Goal: Task Accomplishment & Management: Complete application form

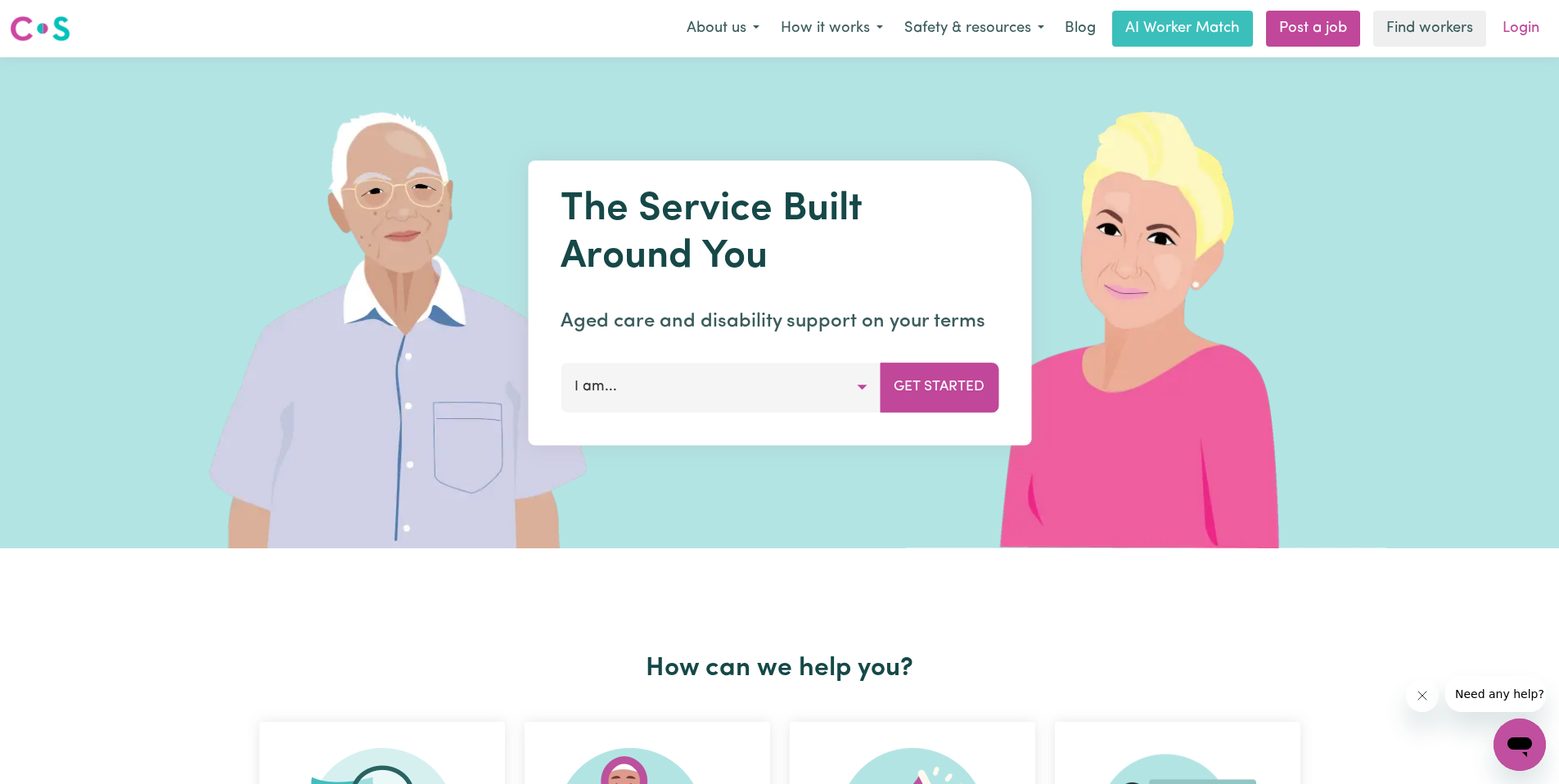
click at [1535, 33] on link "Login" at bounding box center [1521, 28] width 57 height 36
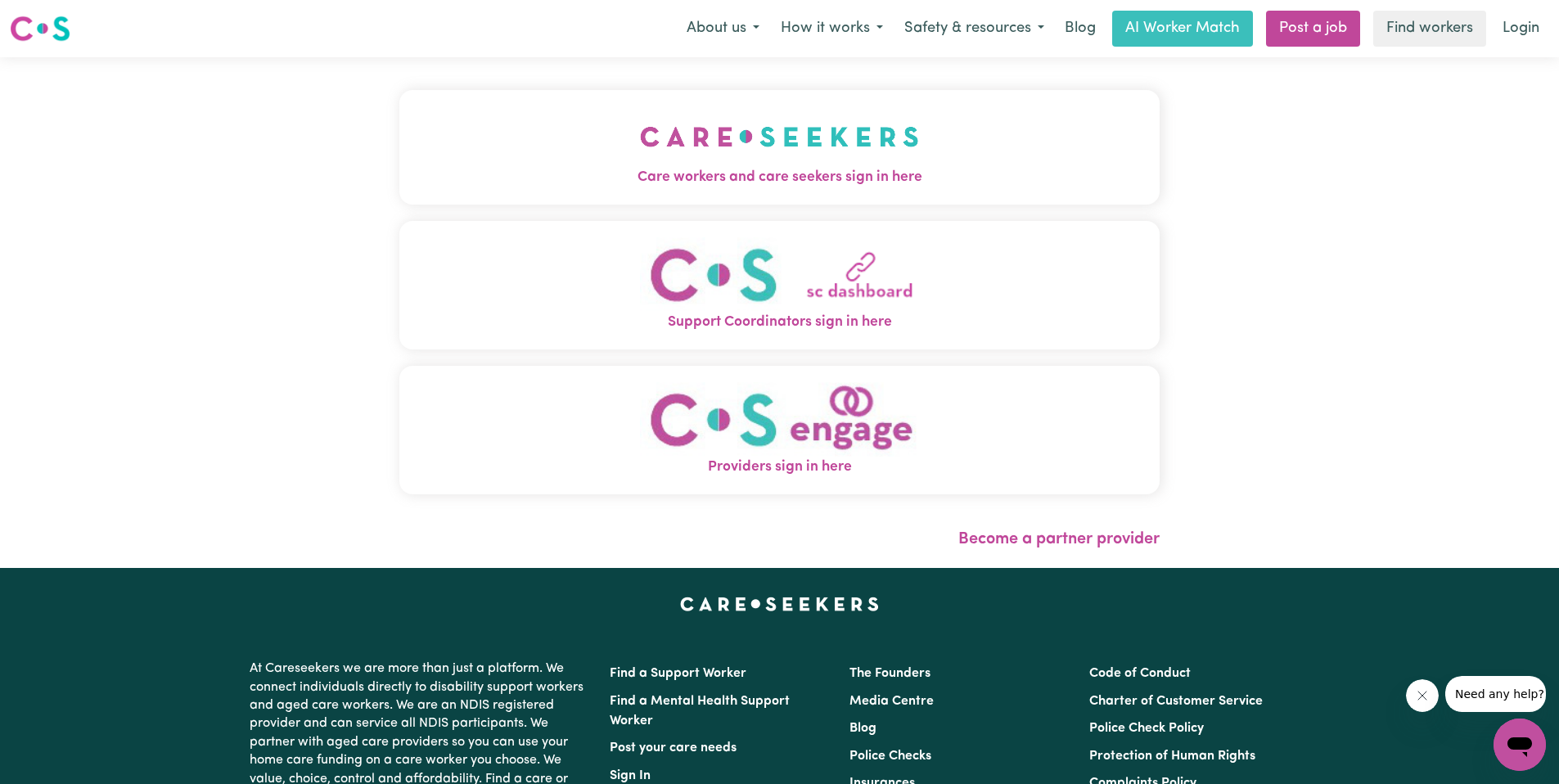
click at [820, 158] on img "Care workers and care seekers sign in here" at bounding box center [780, 136] width 279 height 60
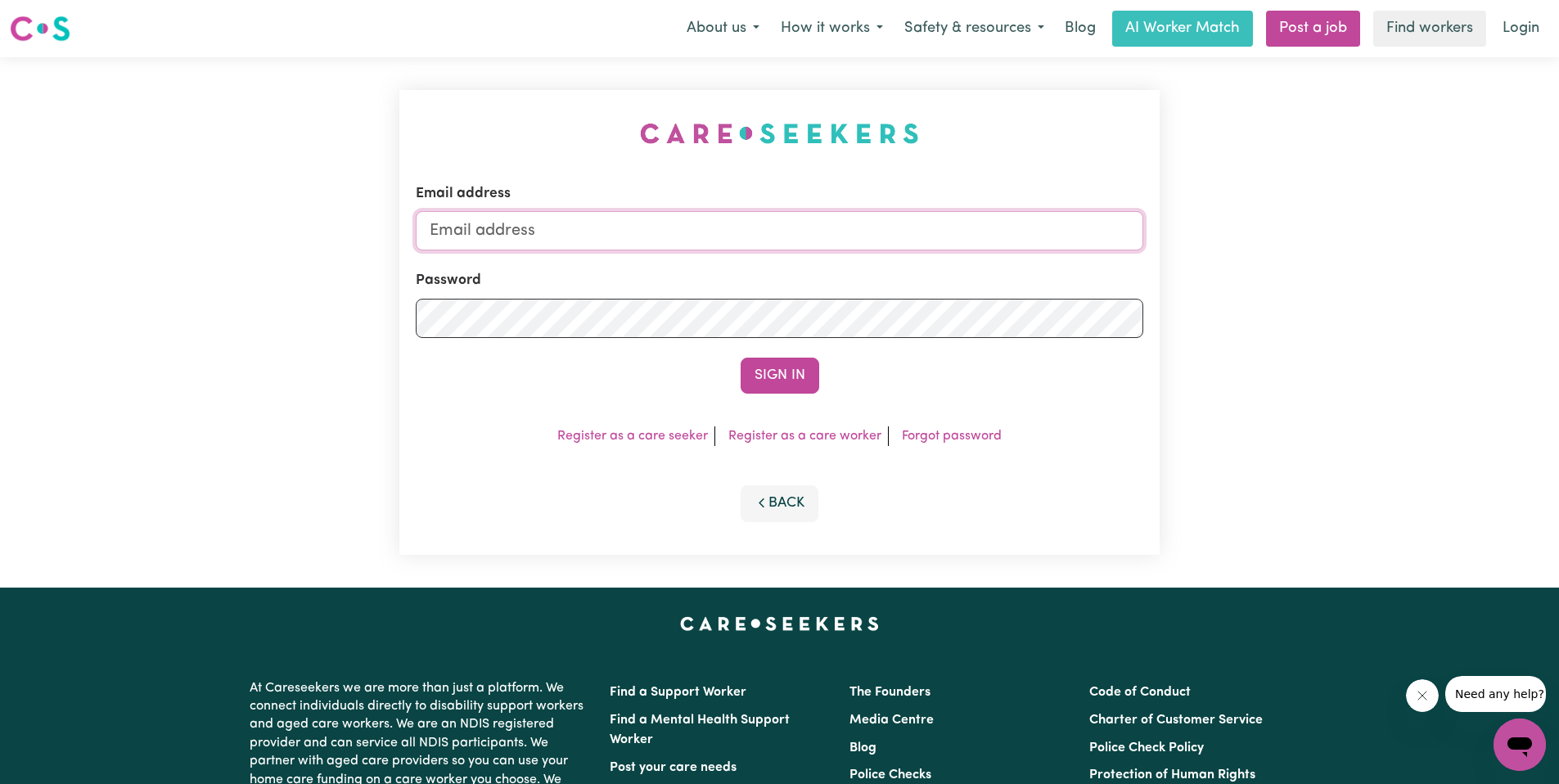
type input "[EMAIL_ADDRESS][DOMAIN_NAME]"
click at [737, 365] on div "Sign In" at bounding box center [780, 375] width 728 height 36
click at [787, 369] on button "Sign In" at bounding box center [780, 375] width 79 height 36
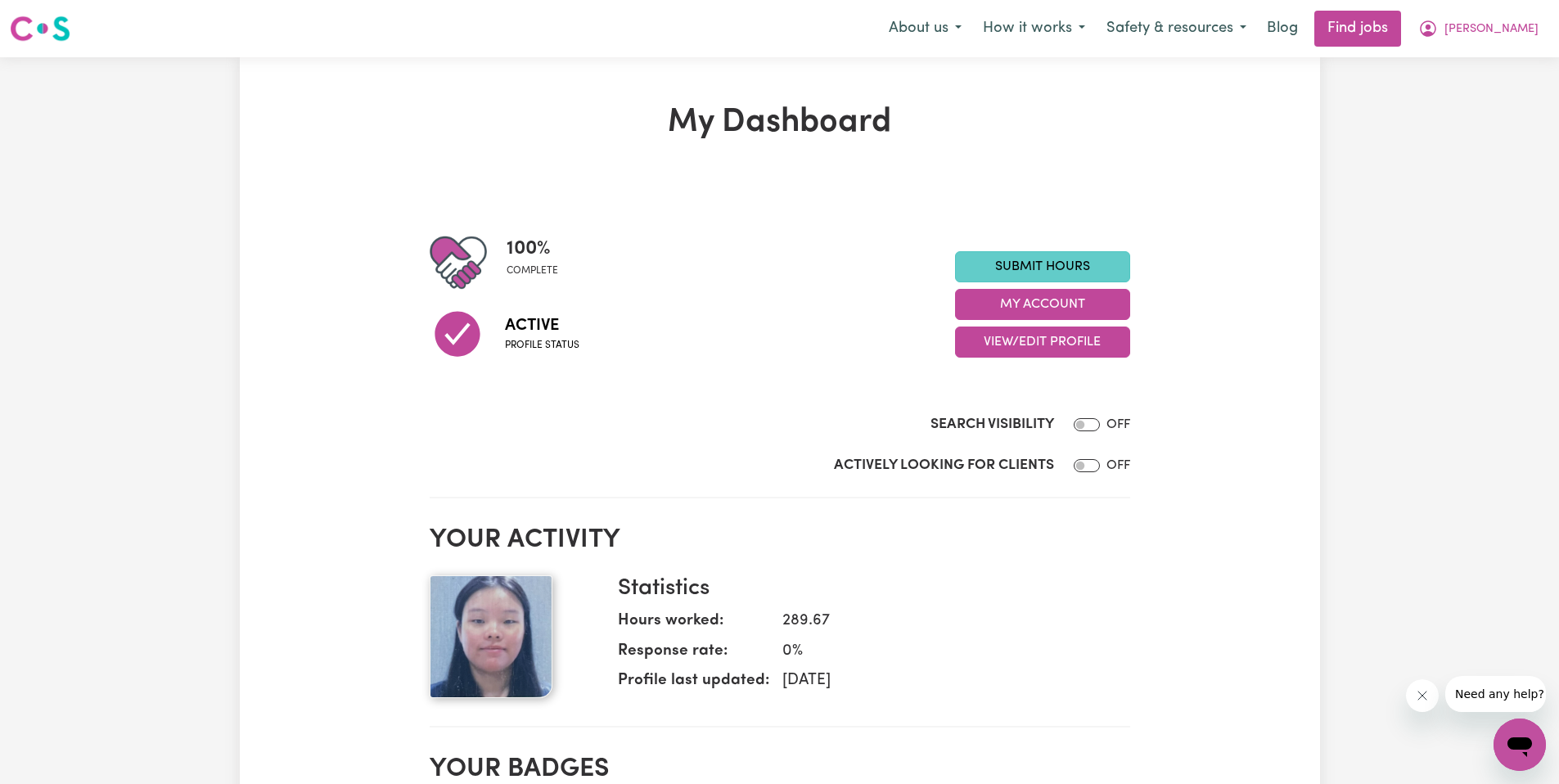
click at [1085, 264] on link "Submit Hours" at bounding box center [1043, 267] width 175 height 31
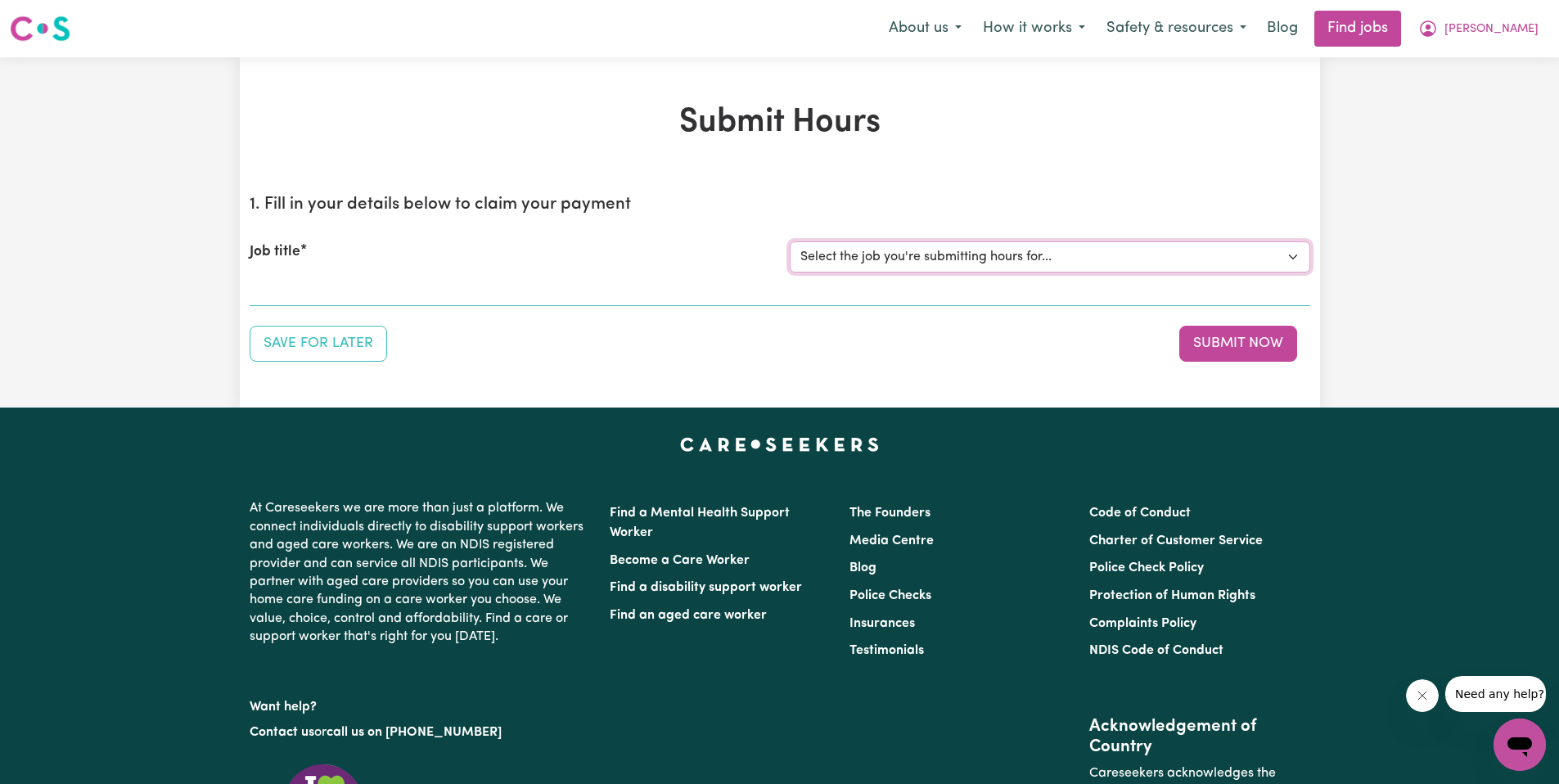
click at [863, 261] on select "Select the job you're submitting hours for... [[PERSON_NAME]] Disability support" at bounding box center [1049, 257] width 520 height 31
select select "4878"
click at [789, 242] on select "Select the job you're submitting hours for... [[PERSON_NAME]] Disability support" at bounding box center [1049, 257] width 520 height 31
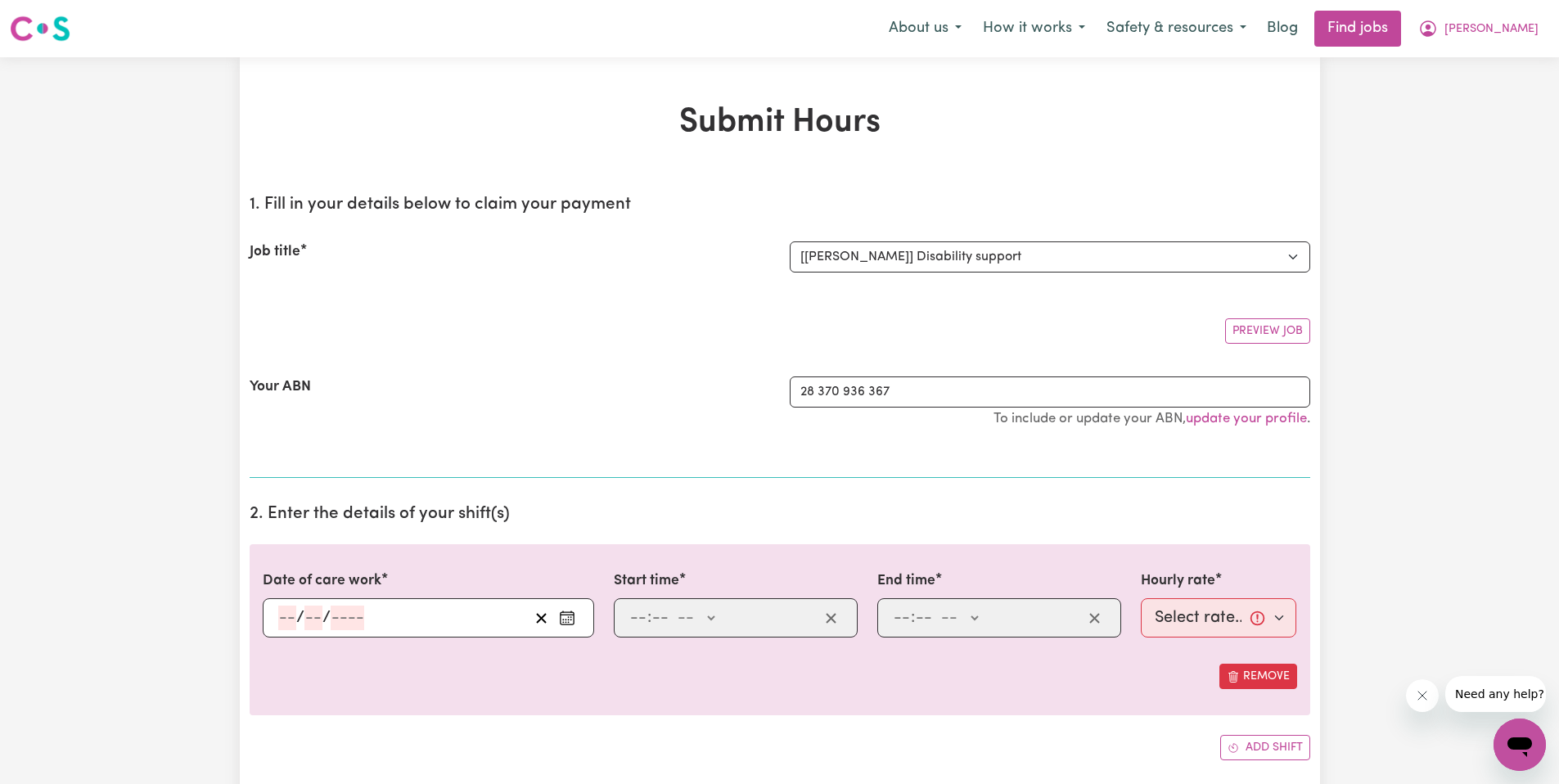
click at [429, 611] on div "/ /" at bounding box center [402, 616] width 252 height 24
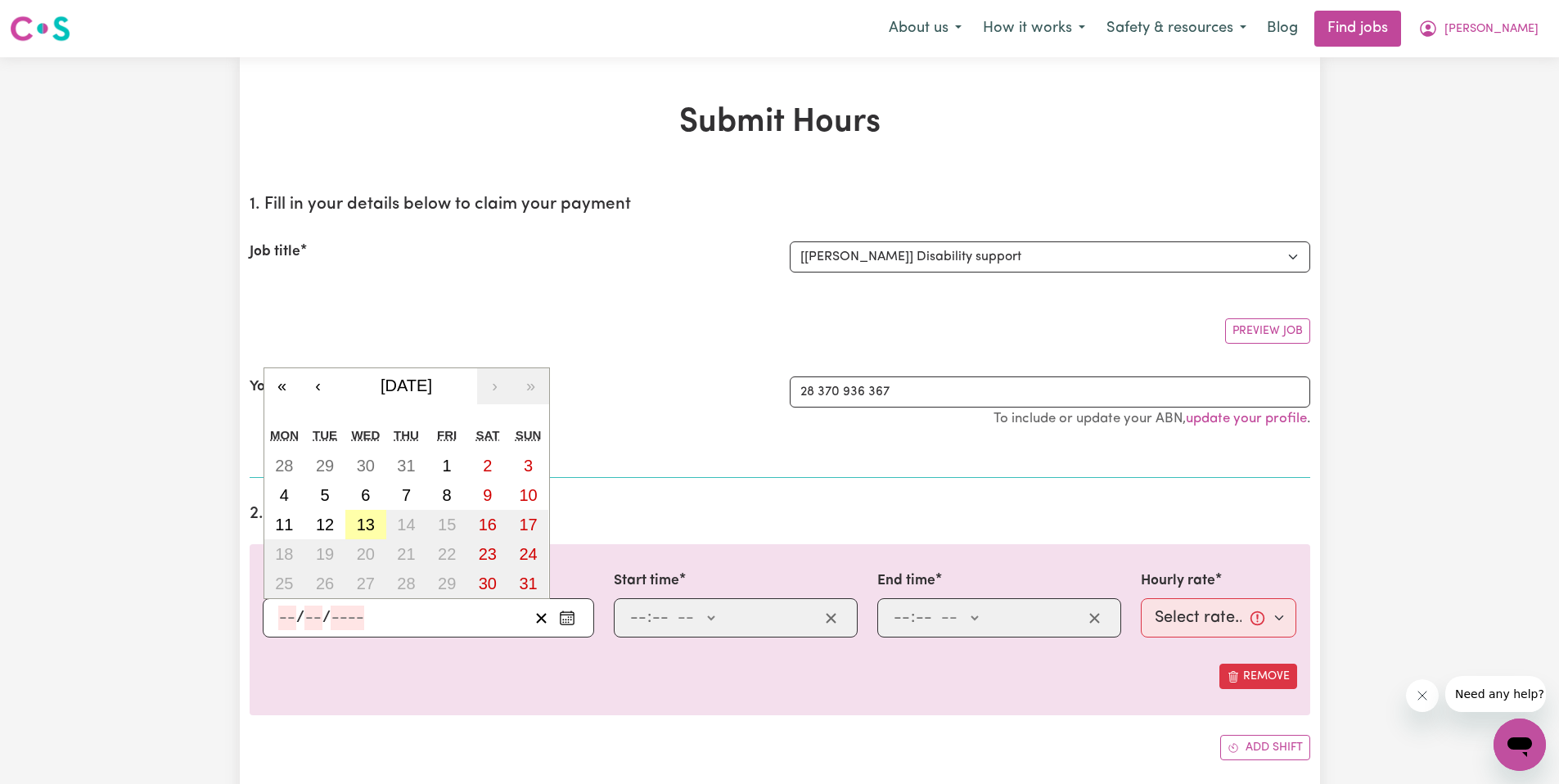
click at [361, 526] on abbr "13" at bounding box center [365, 524] width 18 height 18
type input "[DATE]"
type input "13"
type input "8"
type input "2025"
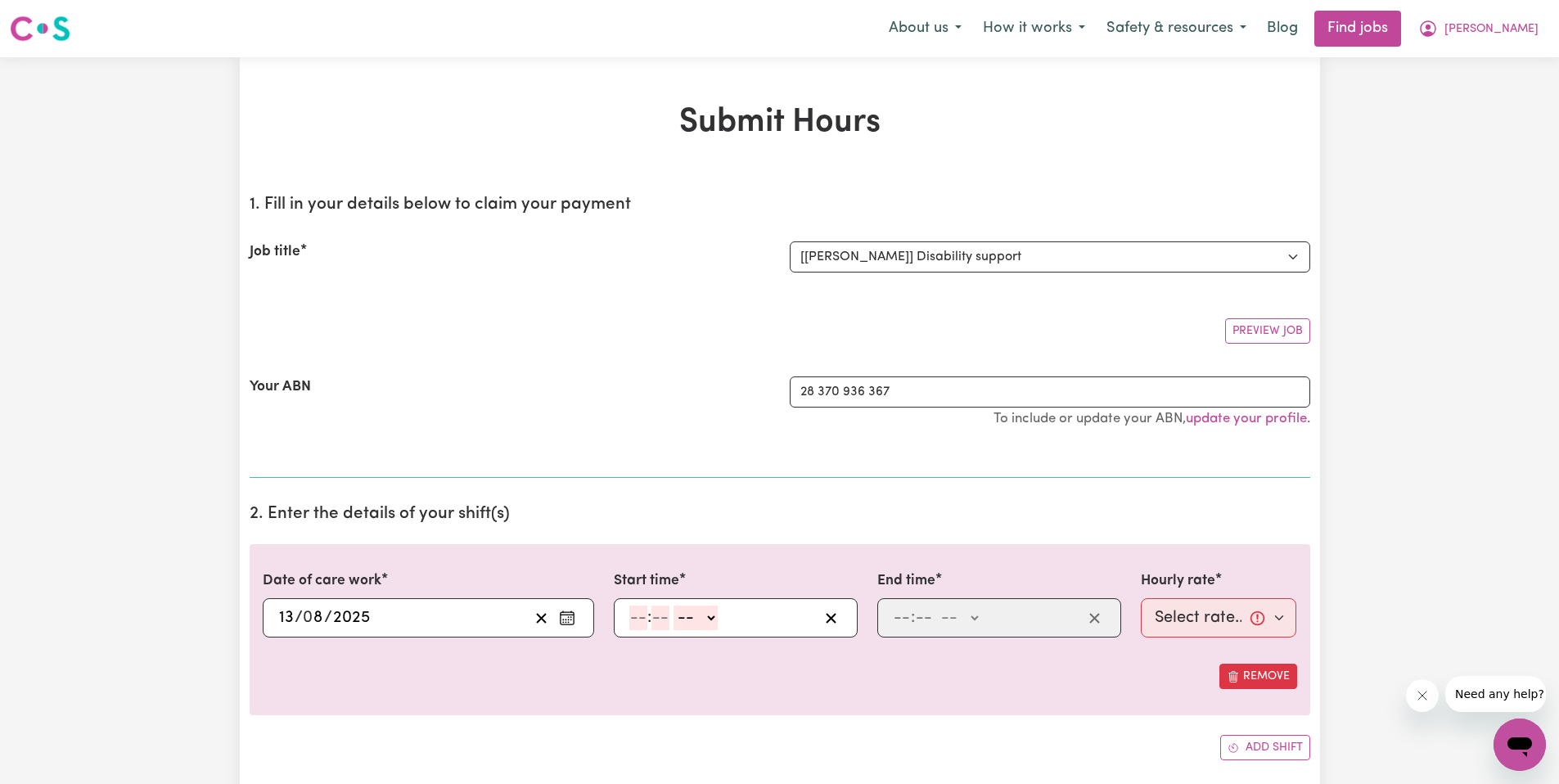
click at [631, 609] on input "number" at bounding box center [638, 616] width 18 height 24
type input "7"
type input "56"
select select "pm"
type input "19:56"
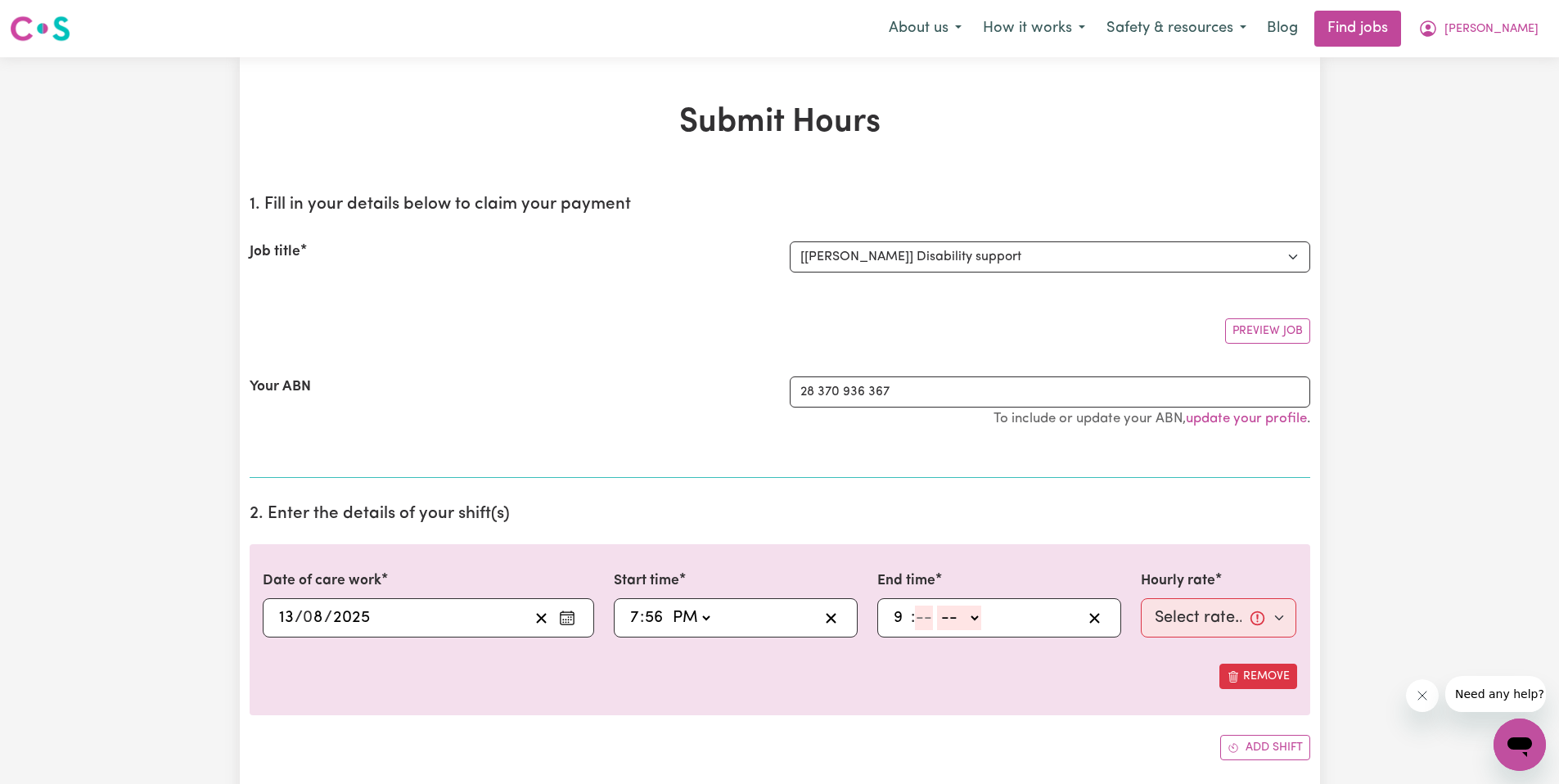
type input "9"
type input "02"
click at [953, 608] on select "-- AM PM" at bounding box center [954, 616] width 44 height 24
select select "pm"
click at [932, 605] on select "-- AM PM" at bounding box center [954, 616] width 44 height 24
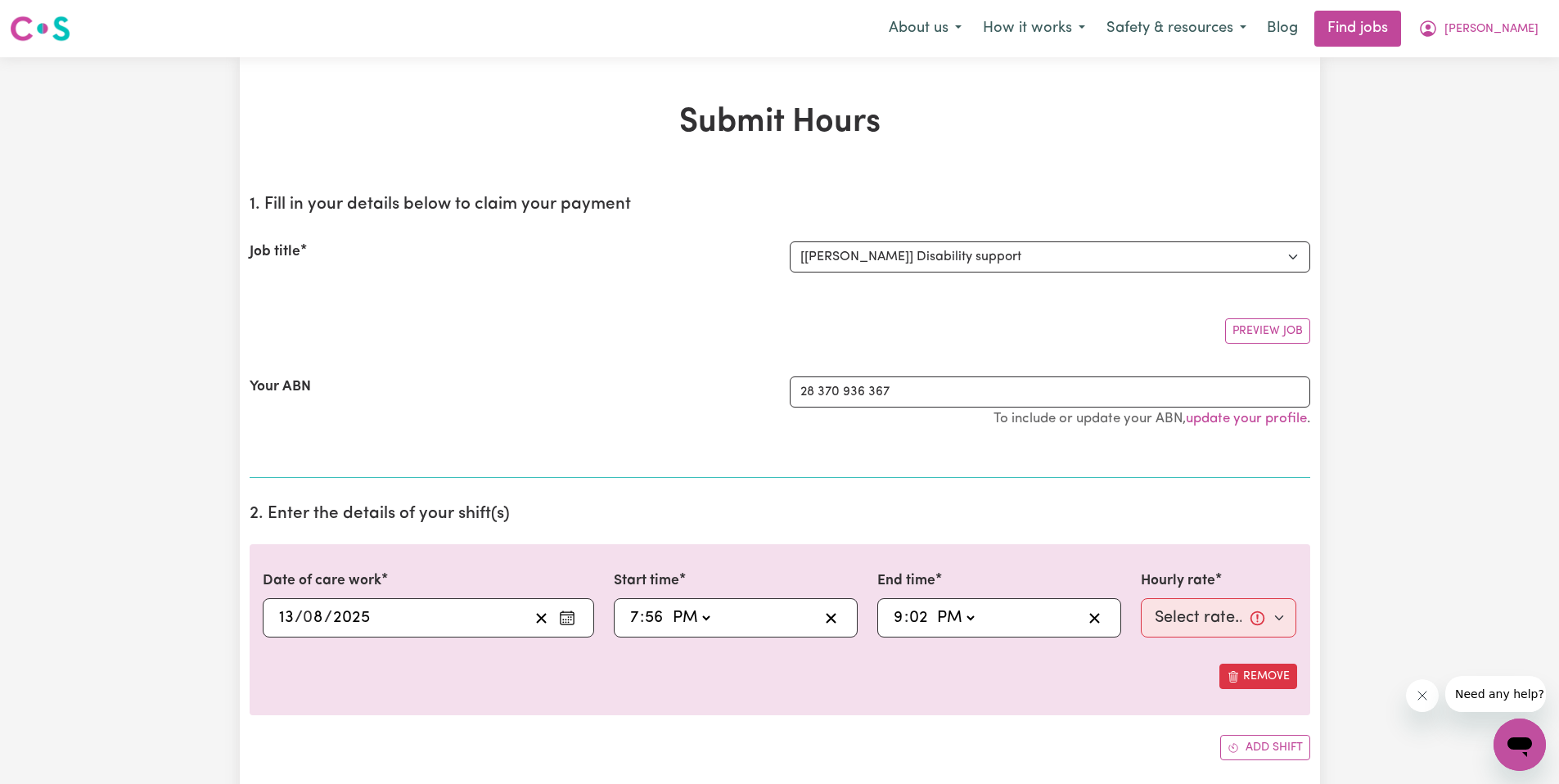
type input "21:02"
type input "2"
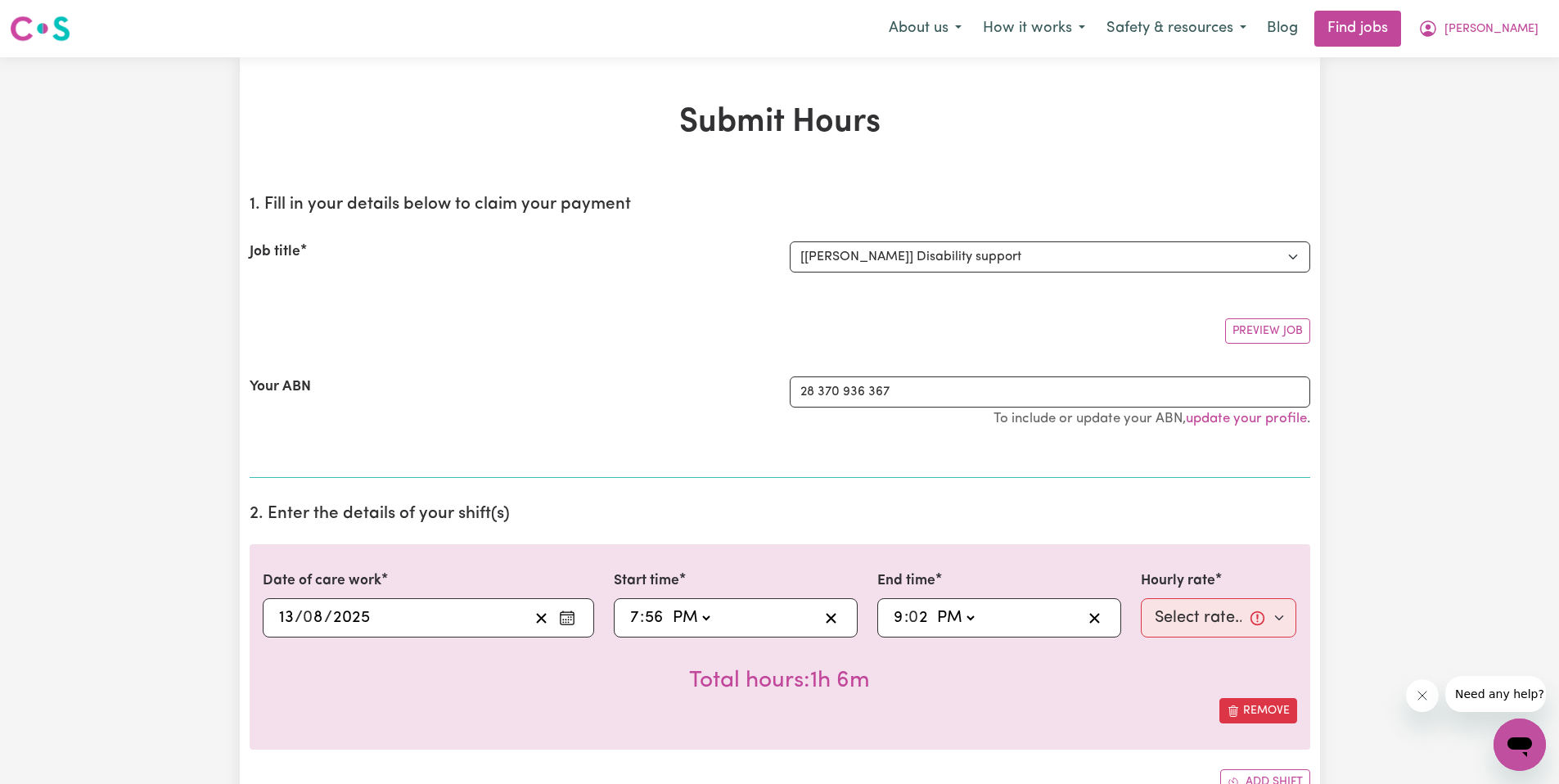
click at [1063, 674] on div "Total hours: 1h 6m" at bounding box center [780, 667] width 1035 height 60
click at [1232, 617] on select "Select rate... $44.70 (Weekday) $62.69 ([DATE]) $80.71 ([DATE]) $98.61 (Public …" at bounding box center [1219, 617] width 156 height 39
select select "44.7-Weekday"
click at [1141, 598] on select "Select rate... $44.70 (Weekday) $62.69 ([DATE]) $80.71 ([DATE]) $98.61 (Public …" at bounding box center [1219, 617] width 156 height 39
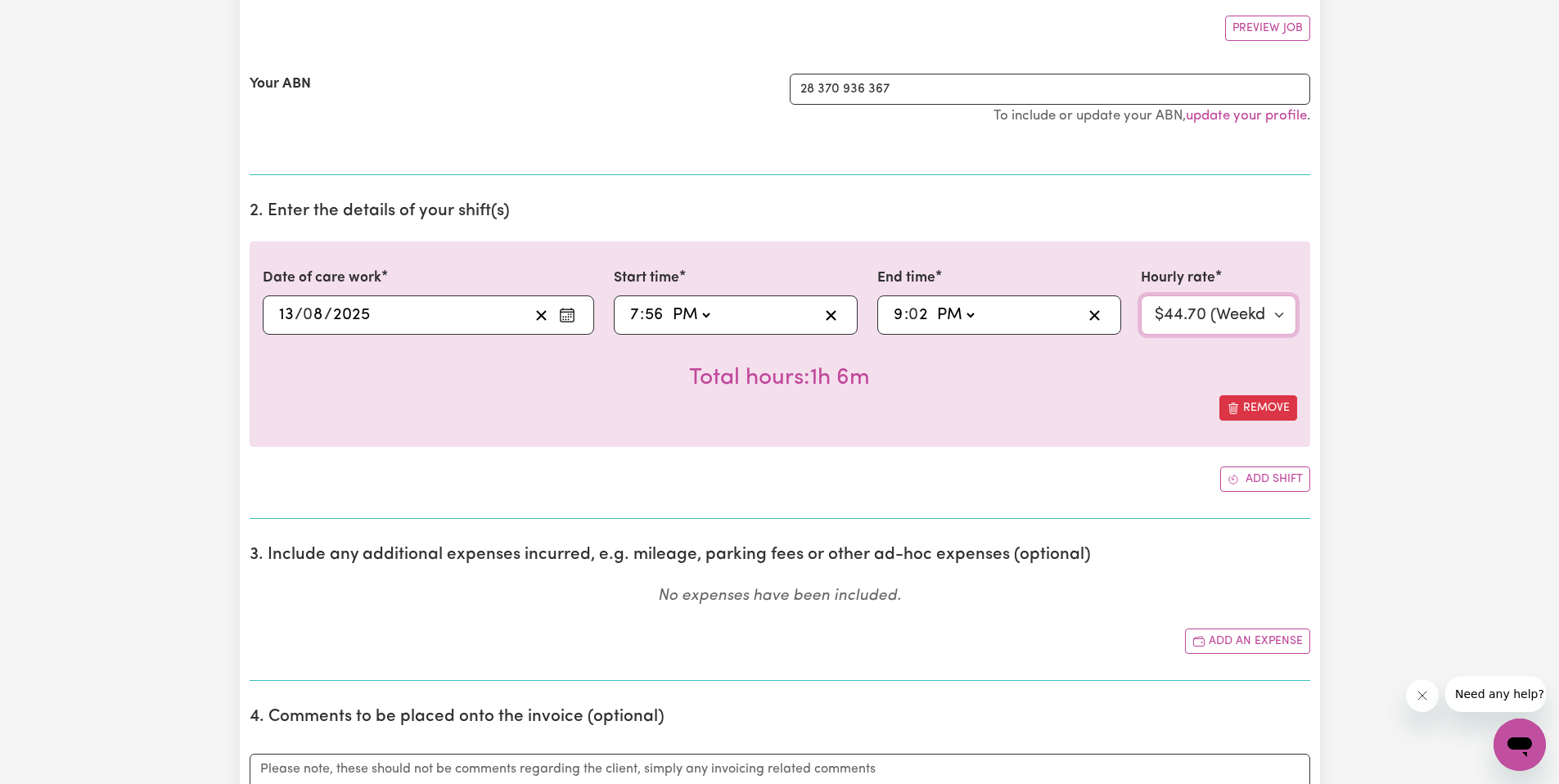
scroll to position [307, 0]
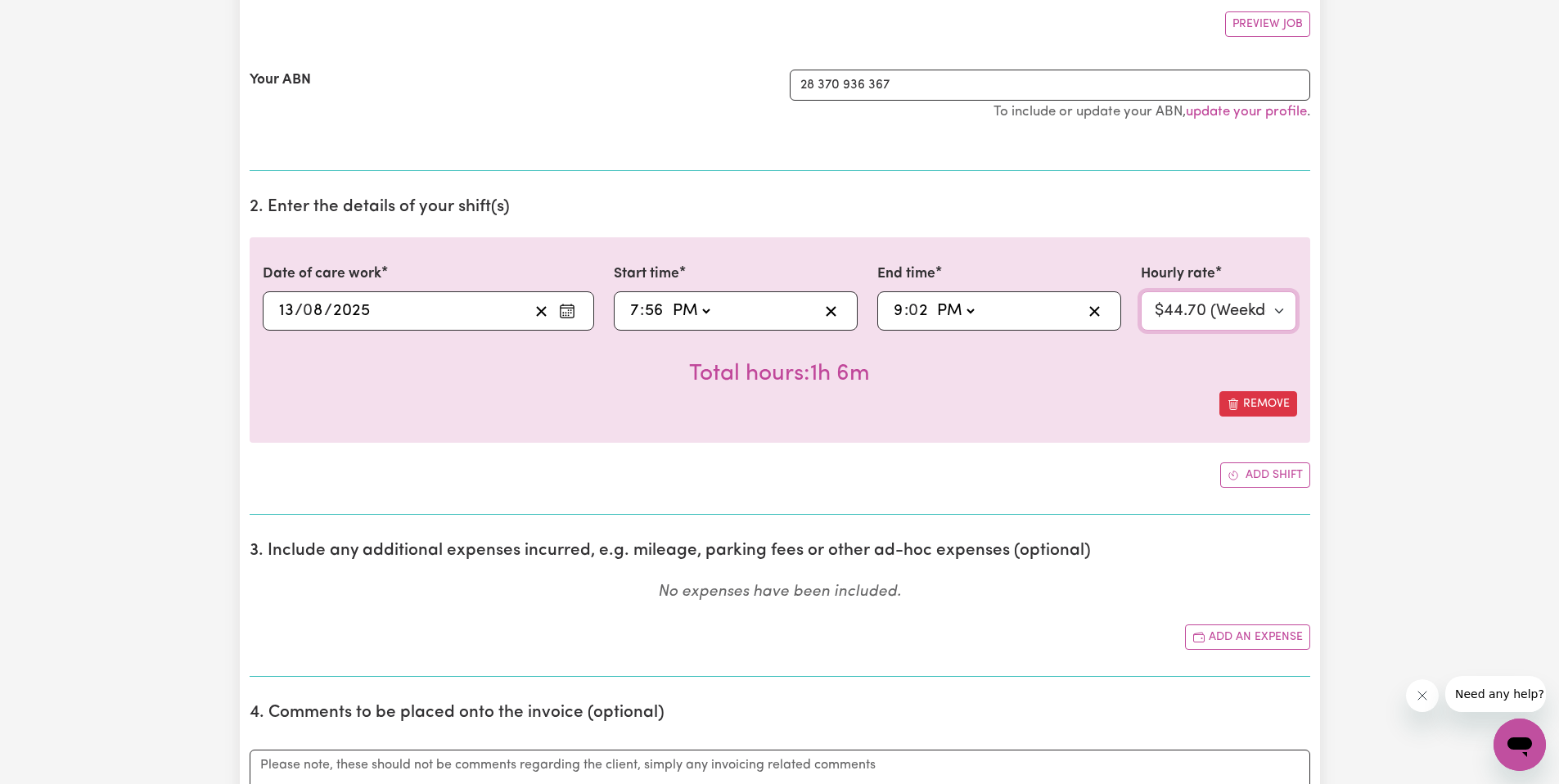
click at [1235, 320] on select "Select rate... $44.70 (Weekday) $62.69 ([DATE]) $80.71 ([DATE]) $98.61 (Public …" at bounding box center [1219, 311] width 156 height 39
click at [898, 310] on input "9" at bounding box center [898, 311] width 12 height 24
click at [632, 310] on input "7" at bounding box center [634, 311] width 11 height 24
click at [909, 307] on input "2" at bounding box center [919, 311] width 19 height 24
click at [895, 309] on input "9" at bounding box center [898, 311] width 12 height 24
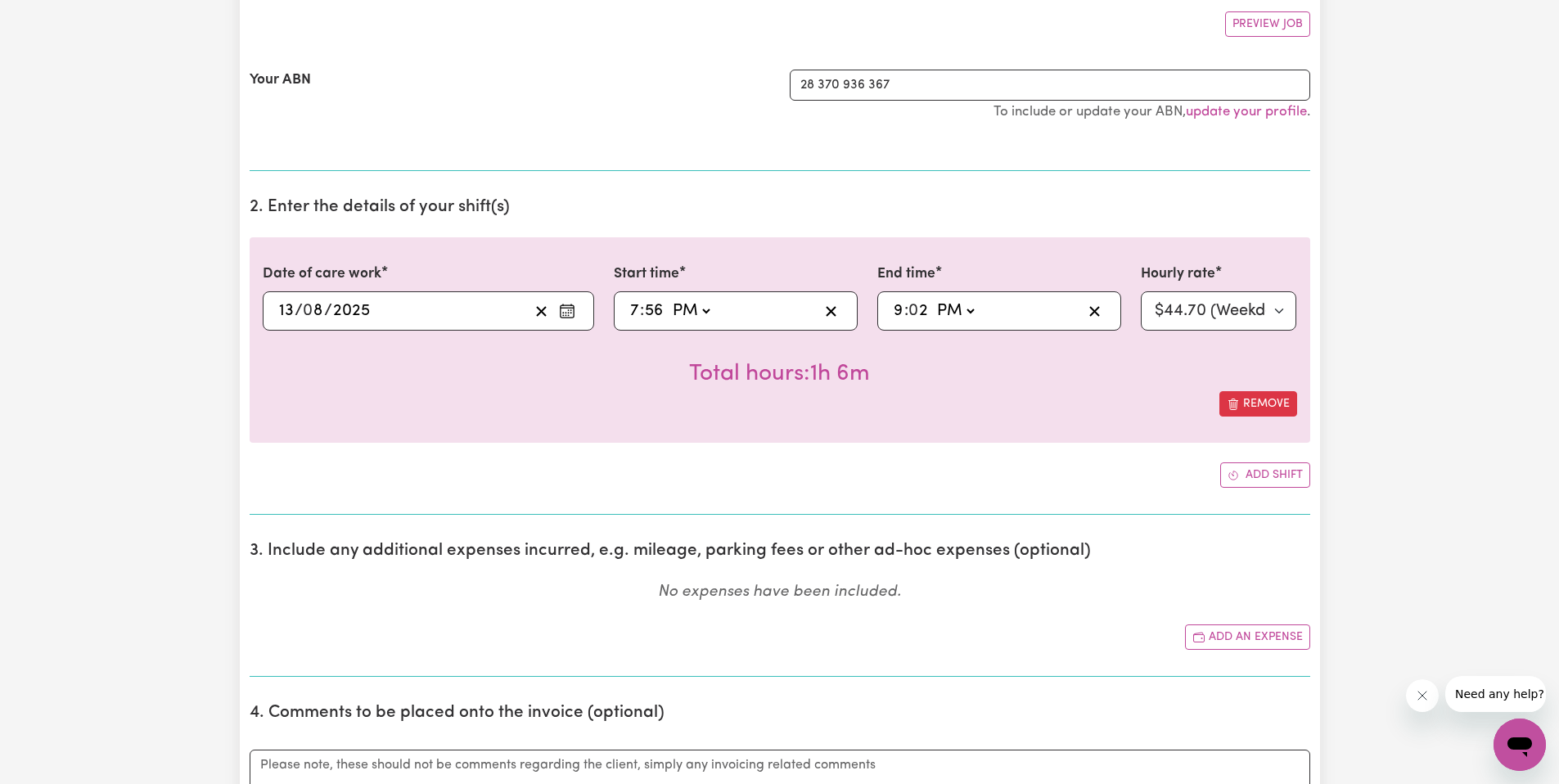
click at [634, 311] on input "7" at bounding box center [634, 311] width 11 height 24
click at [897, 314] on input "9" at bounding box center [898, 311] width 12 height 24
click at [954, 379] on div "Total hours: 1h 6m" at bounding box center [780, 360] width 1035 height 60
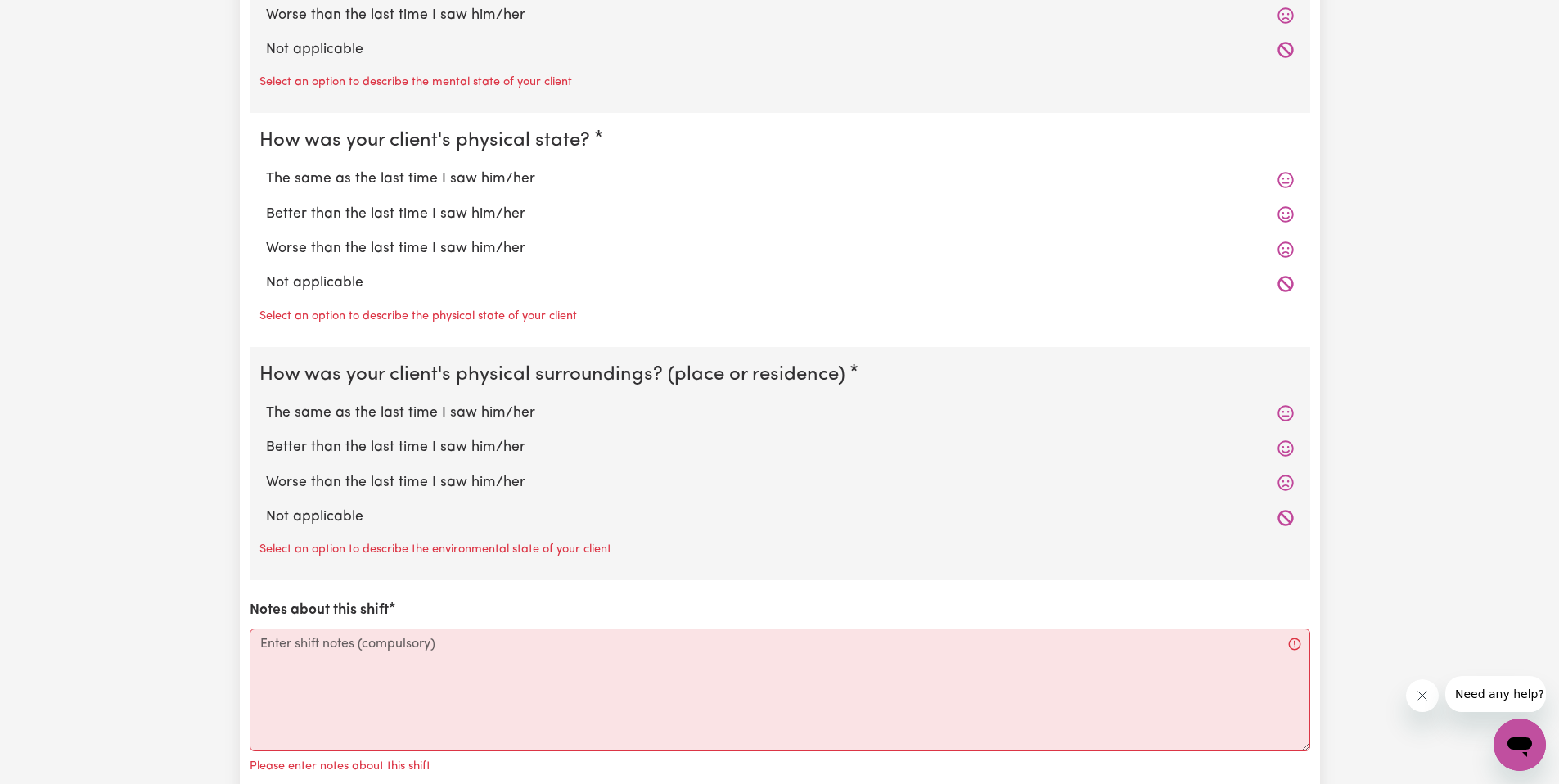
scroll to position [559, 0]
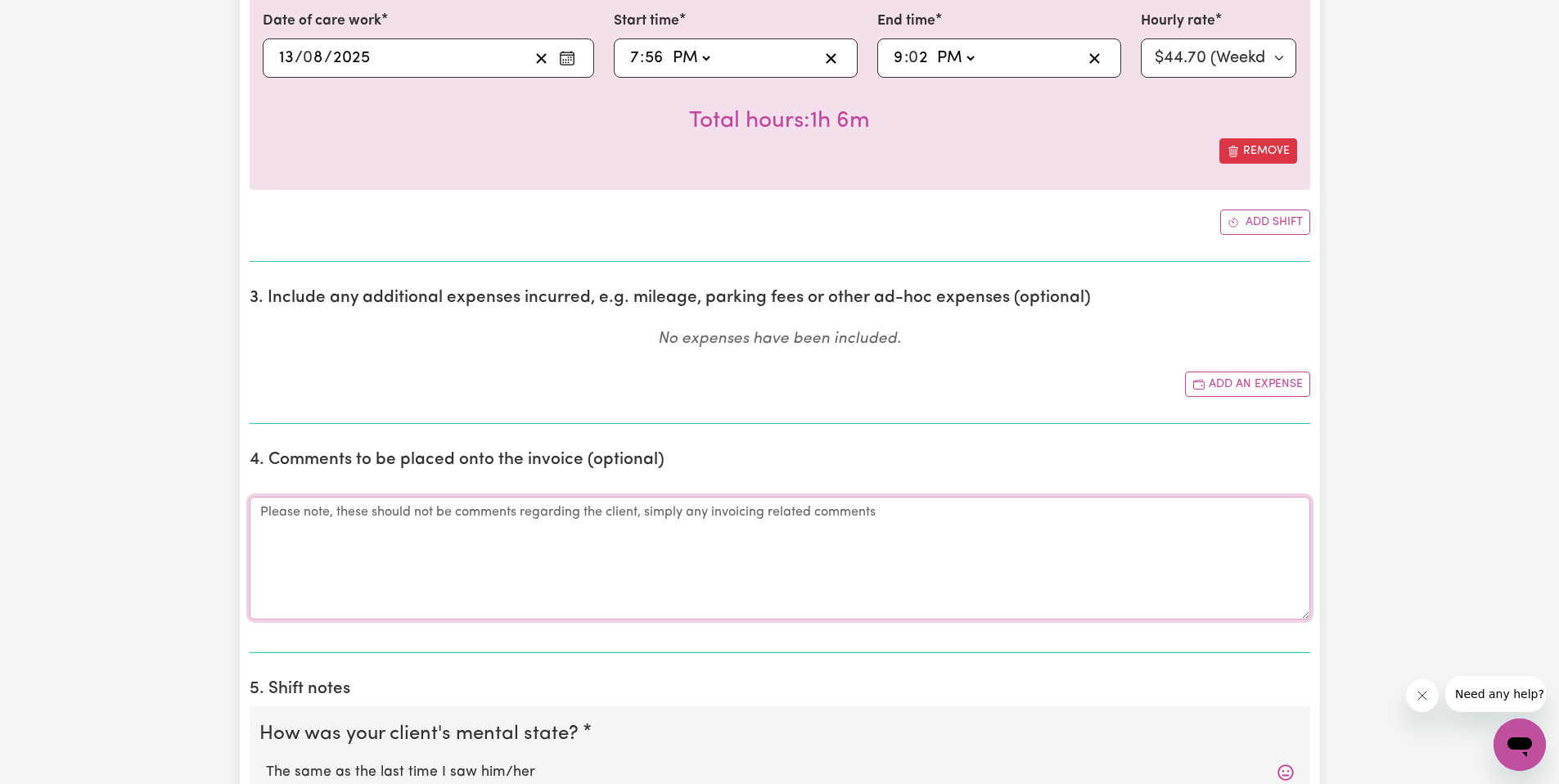
click at [963, 551] on textarea "Comments" at bounding box center [780, 558] width 1060 height 123
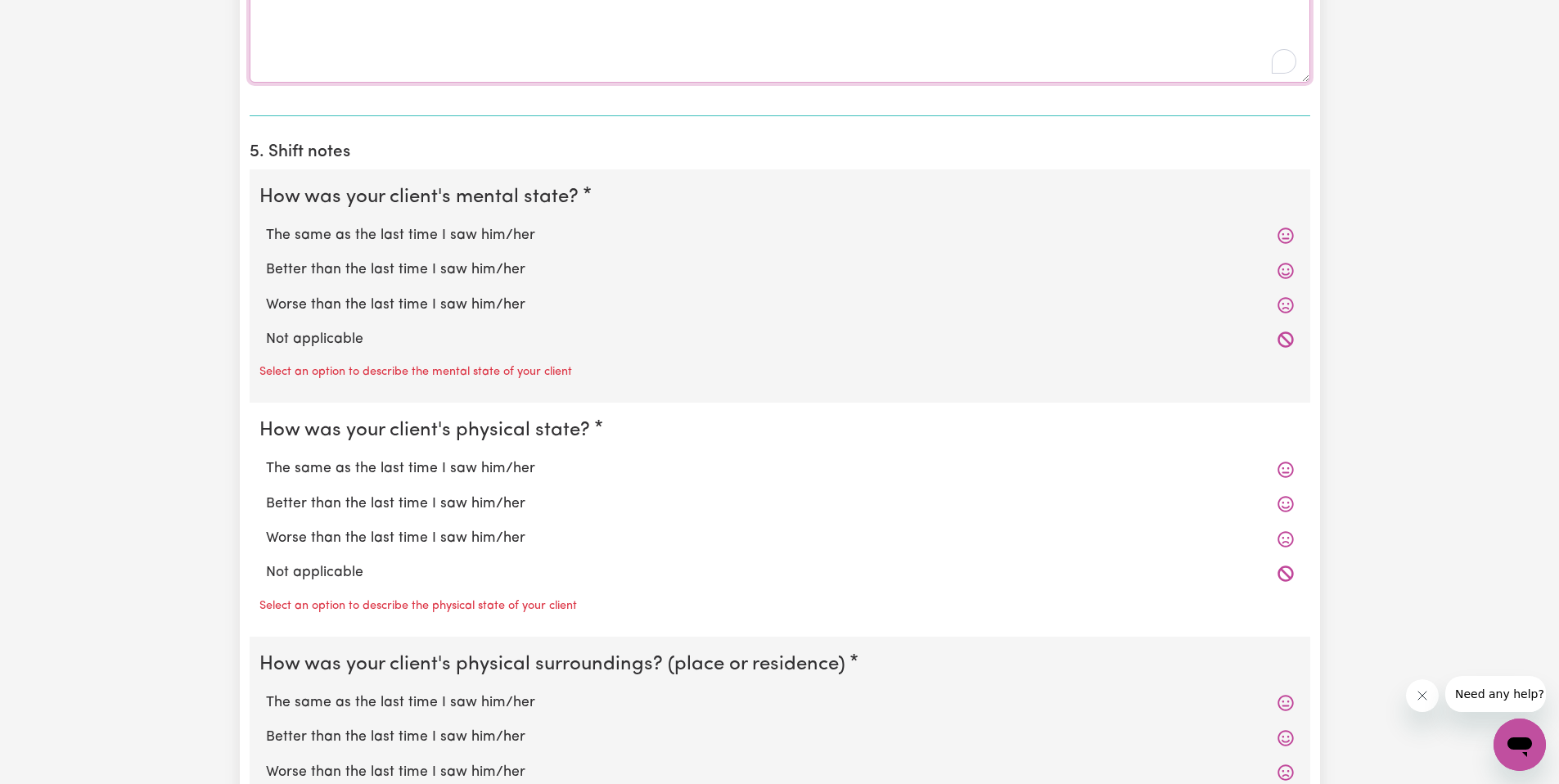
scroll to position [1615, 0]
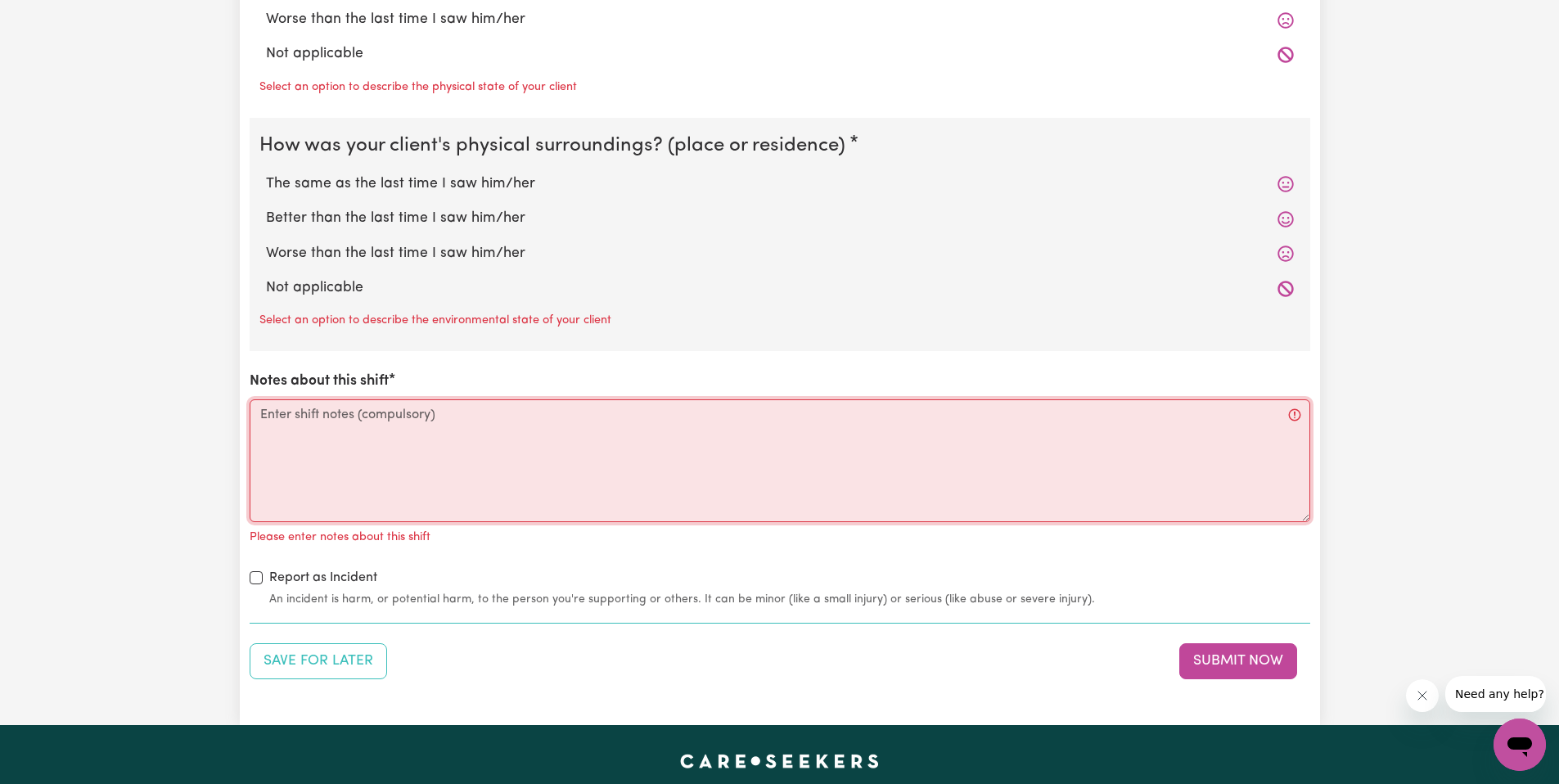
click at [588, 484] on textarea "Notes about this shift" at bounding box center [780, 461] width 1060 height 123
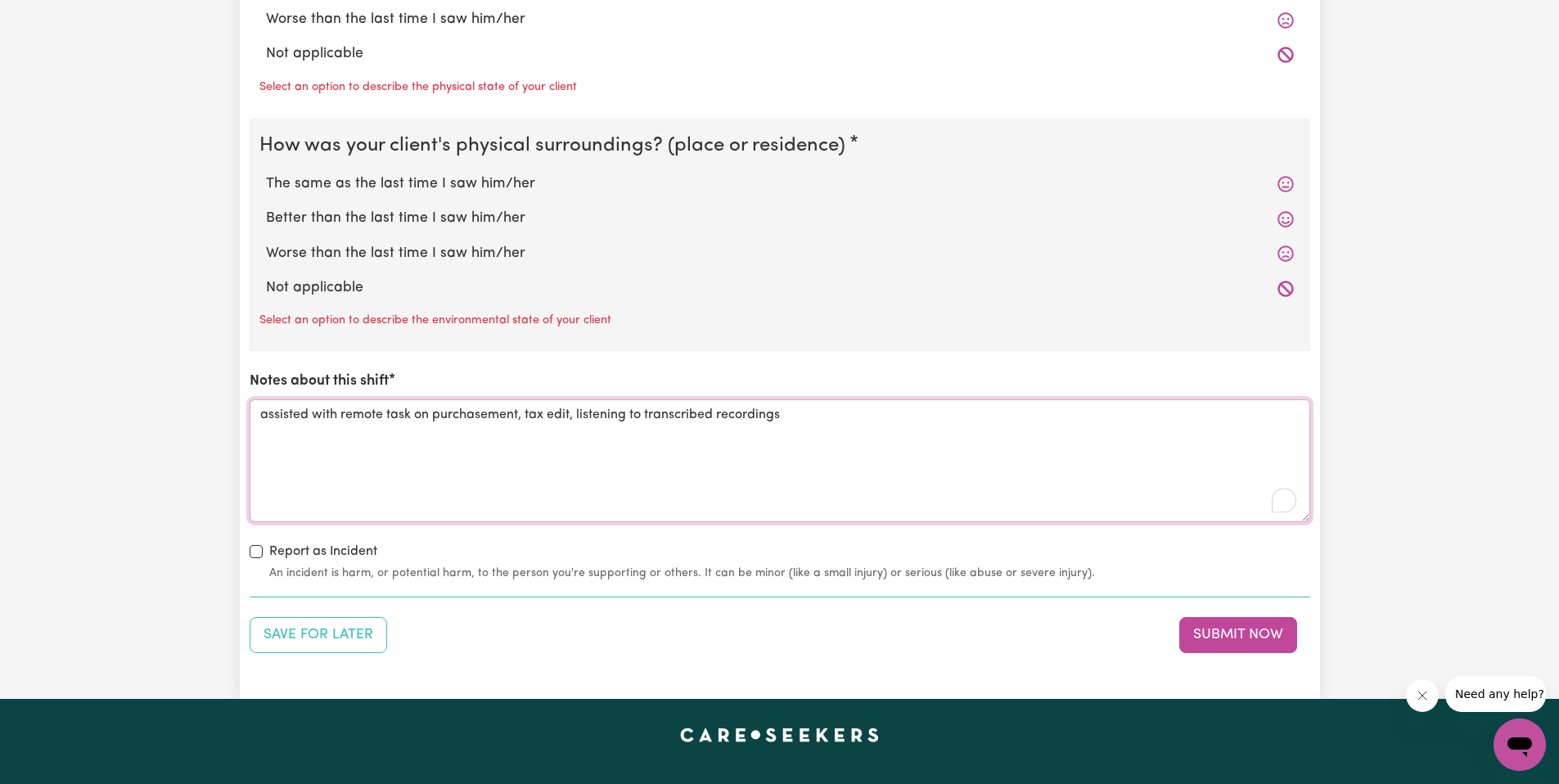
type textarea "assisted with remote task on purchasement, tax edit, listening to transcribed r…"
click at [303, 279] on label "Not applicable" at bounding box center [780, 288] width 1028 height 21
click at [266, 278] on input "Not applicable" at bounding box center [265, 277] width 1 height 1
radio input "true"
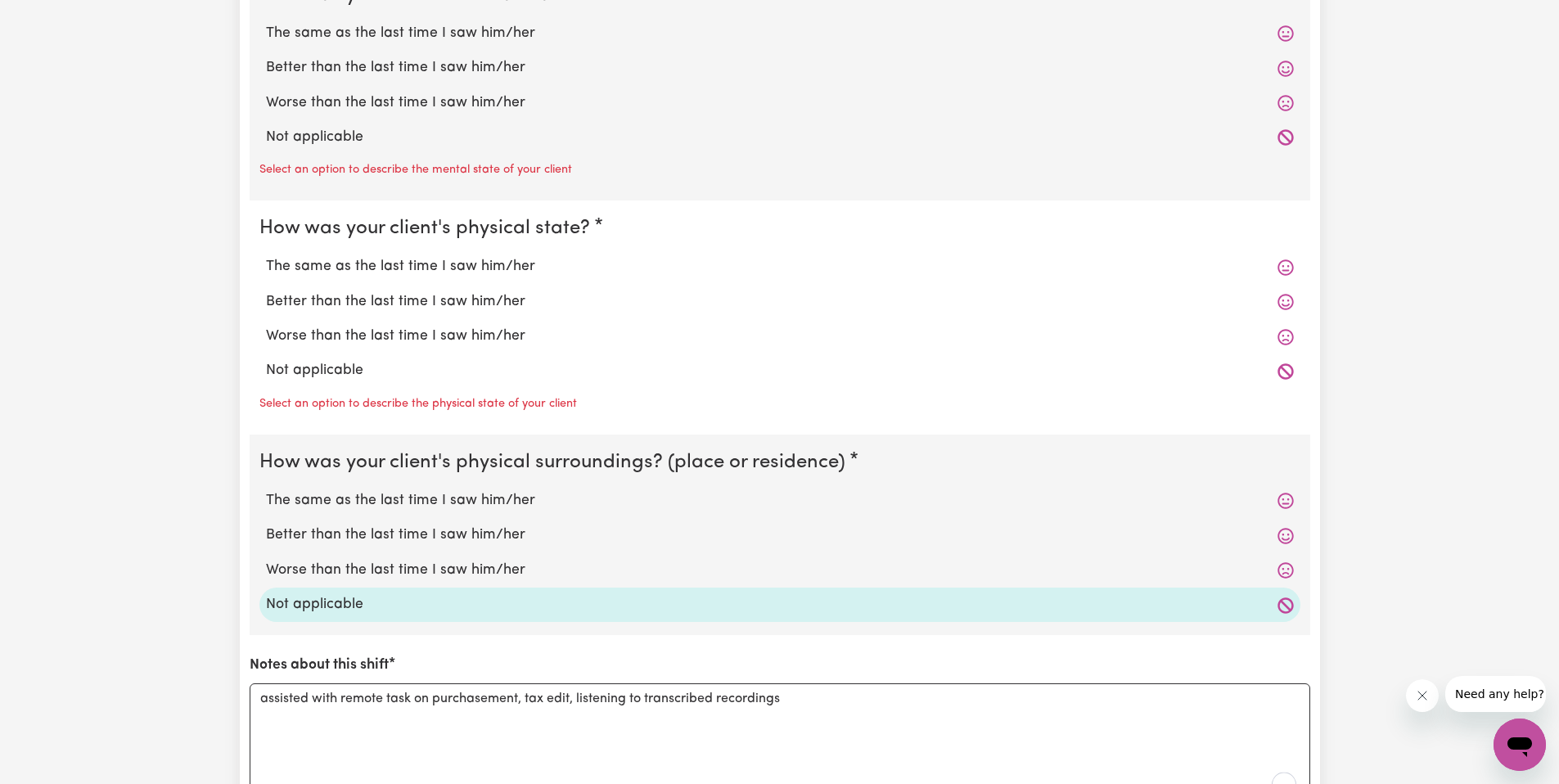
scroll to position [1294, 0]
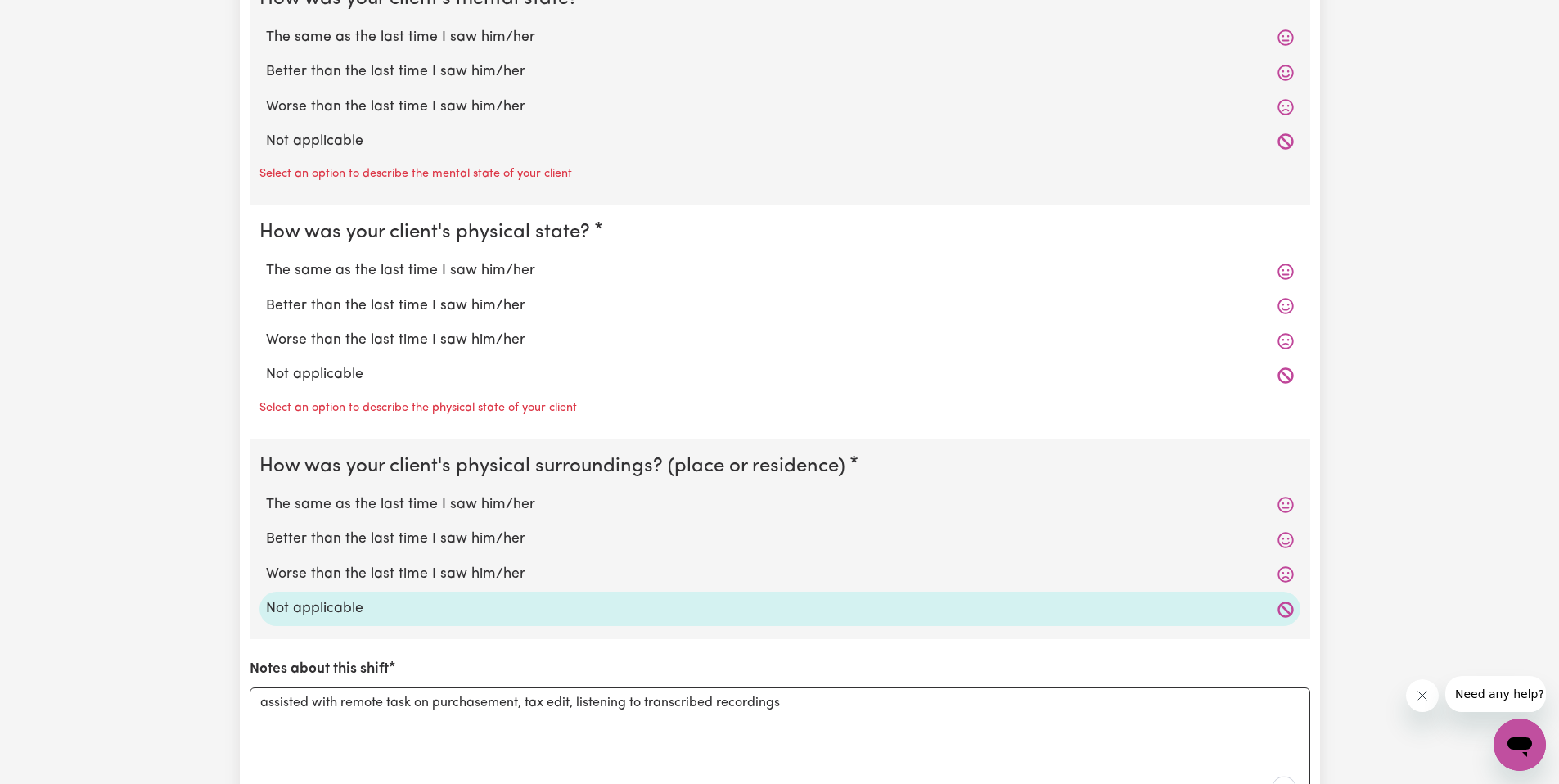
click at [397, 355] on div "Worse than the last time I saw him/her" at bounding box center [780, 340] width 1041 height 34
click at [452, 123] on div "Worse than the last time I saw him/her" at bounding box center [780, 106] width 1041 height 34
click at [340, 151] on label "Not applicable" at bounding box center [780, 141] width 1028 height 21
click at [266, 131] on input "Not applicable" at bounding box center [265, 131] width 1 height 1
radio input "true"
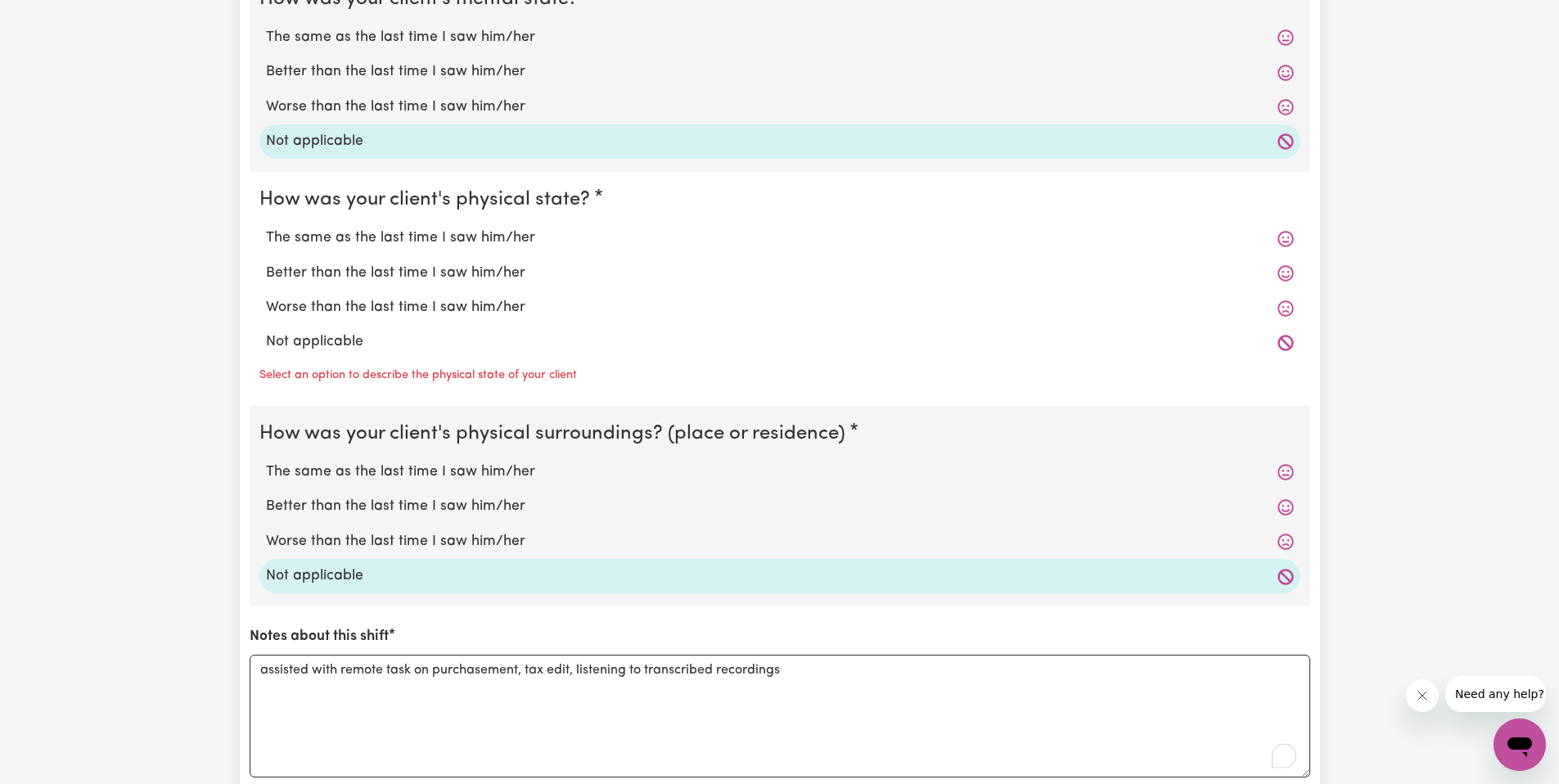
click at [361, 333] on label "Not applicable" at bounding box center [780, 342] width 1028 height 21
click at [266, 331] on input "Not applicable" at bounding box center [265, 330] width 1 height 1
radio input "true"
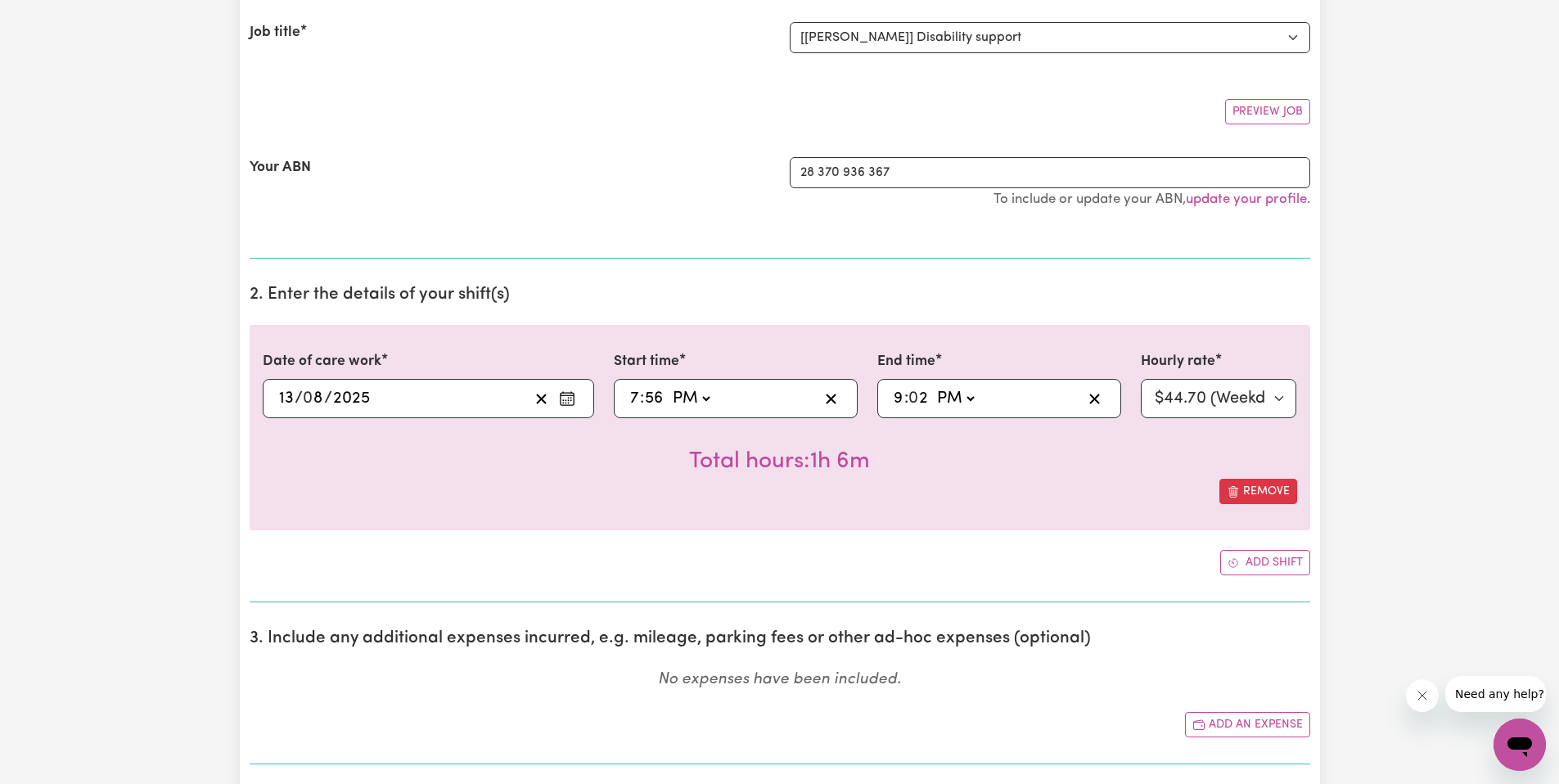
scroll to position [200, 0]
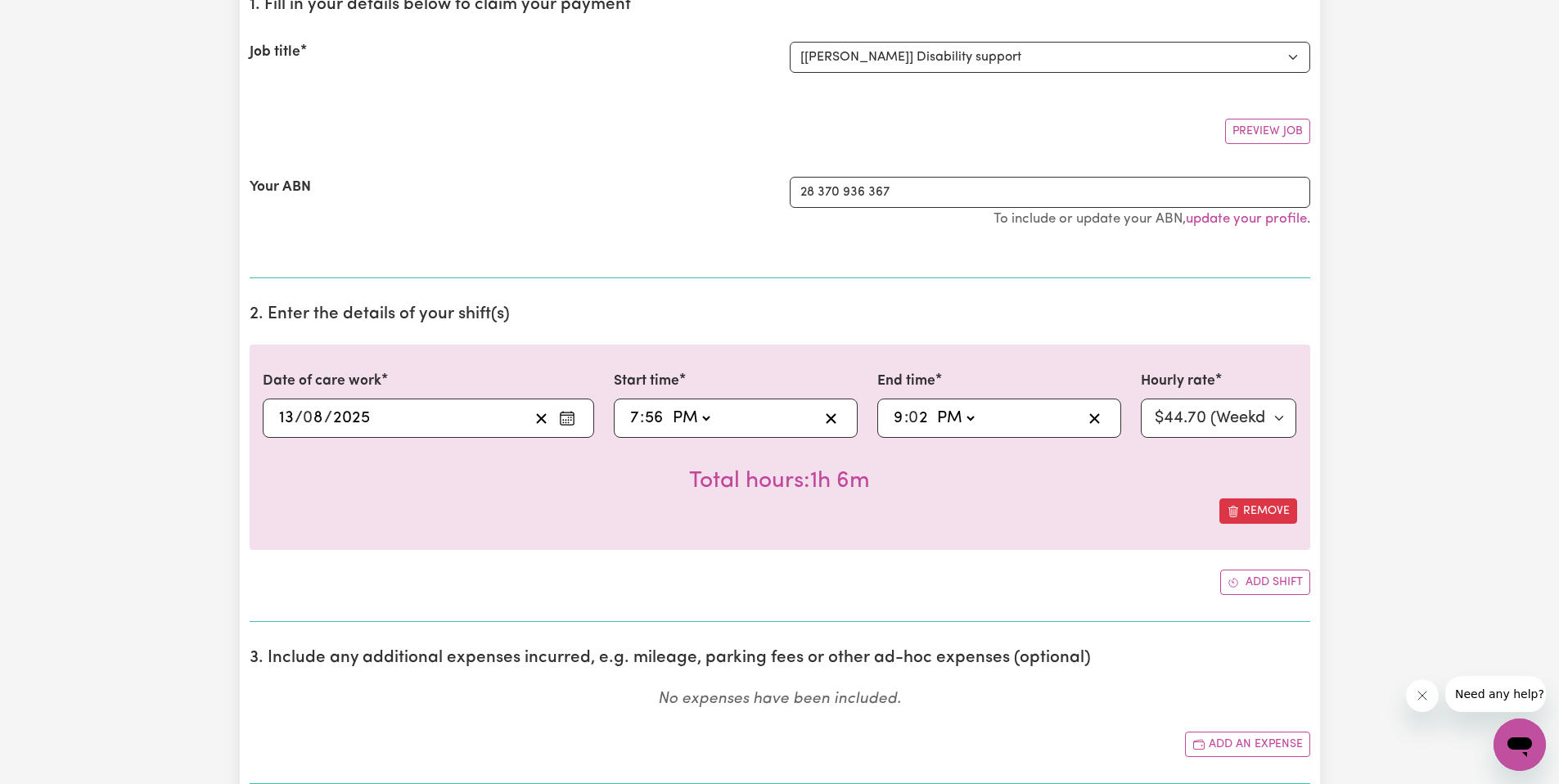
click at [926, 416] on input "2" at bounding box center [919, 418] width 19 height 24
click at [1026, 493] on div "Total hours: 1h 6m" at bounding box center [780, 467] width 1035 height 60
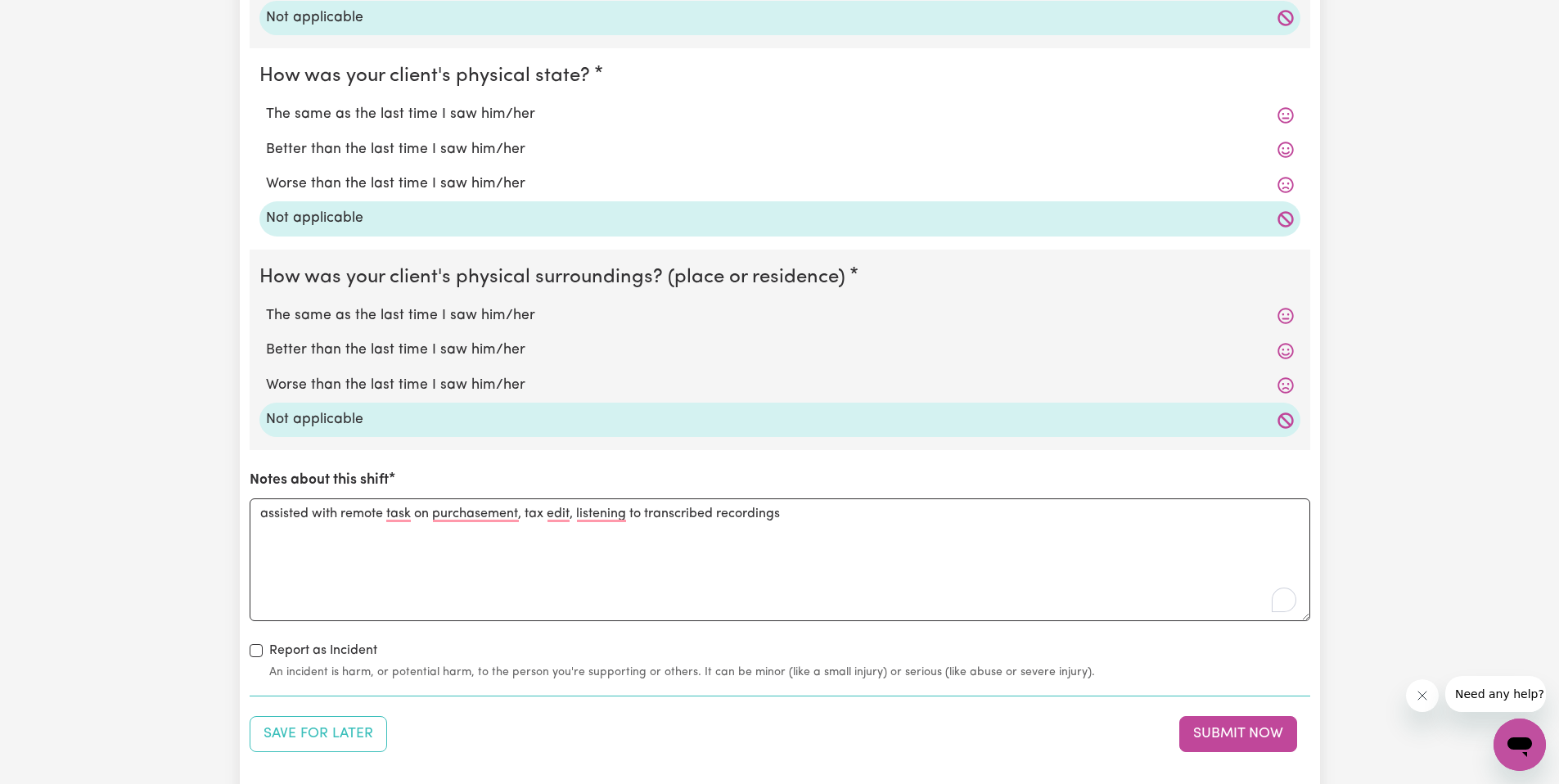
scroll to position [1591, 0]
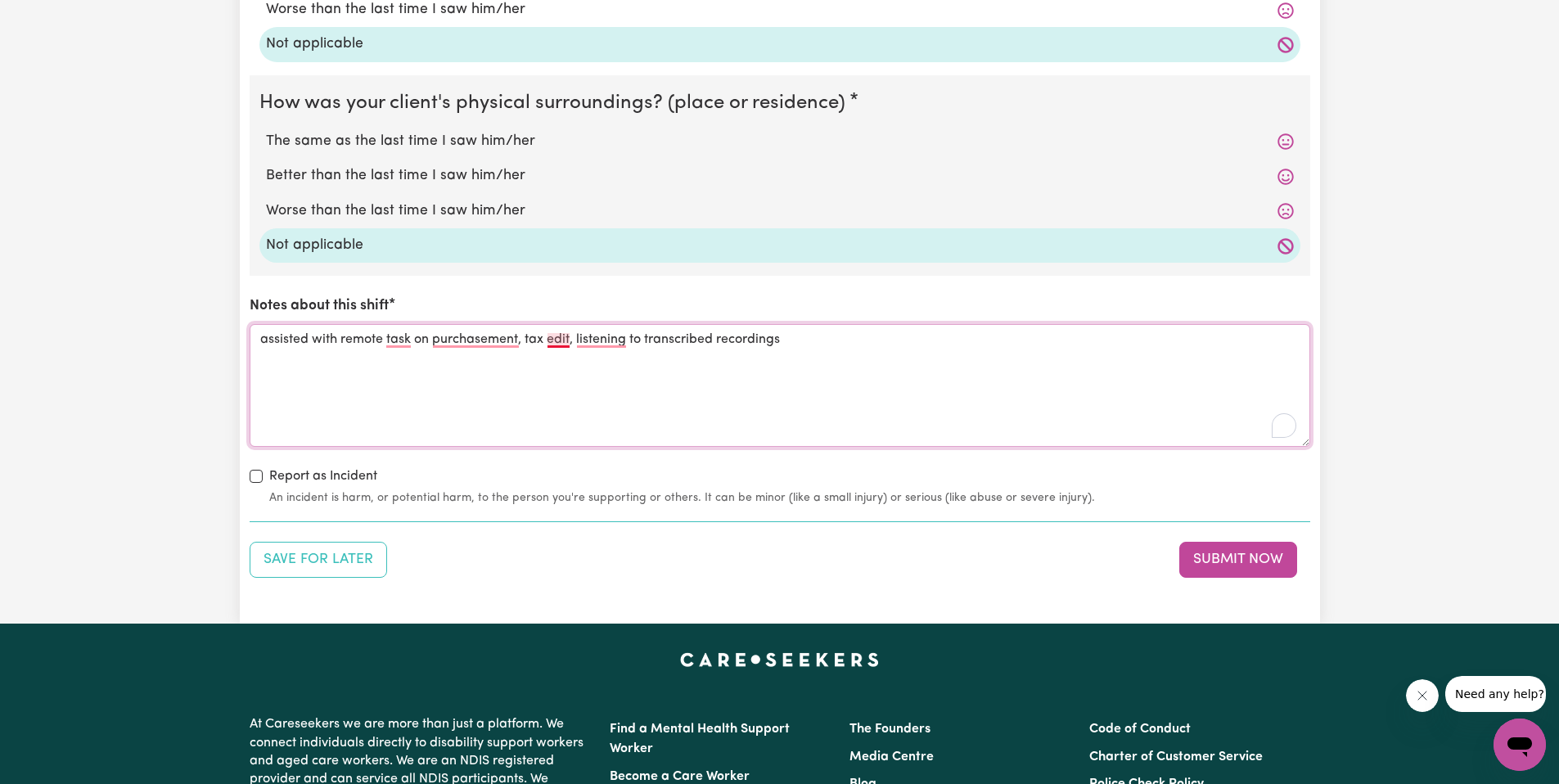
click at [610, 338] on textarea "assisted with remote task on purchasement, tax edit, listening to transcribed r…" at bounding box center [780, 386] width 1060 height 123
click at [595, 333] on textarea "assisted with remote task on purchasement, tax edit, listening to transcribed r…" at bounding box center [780, 386] width 1060 height 123
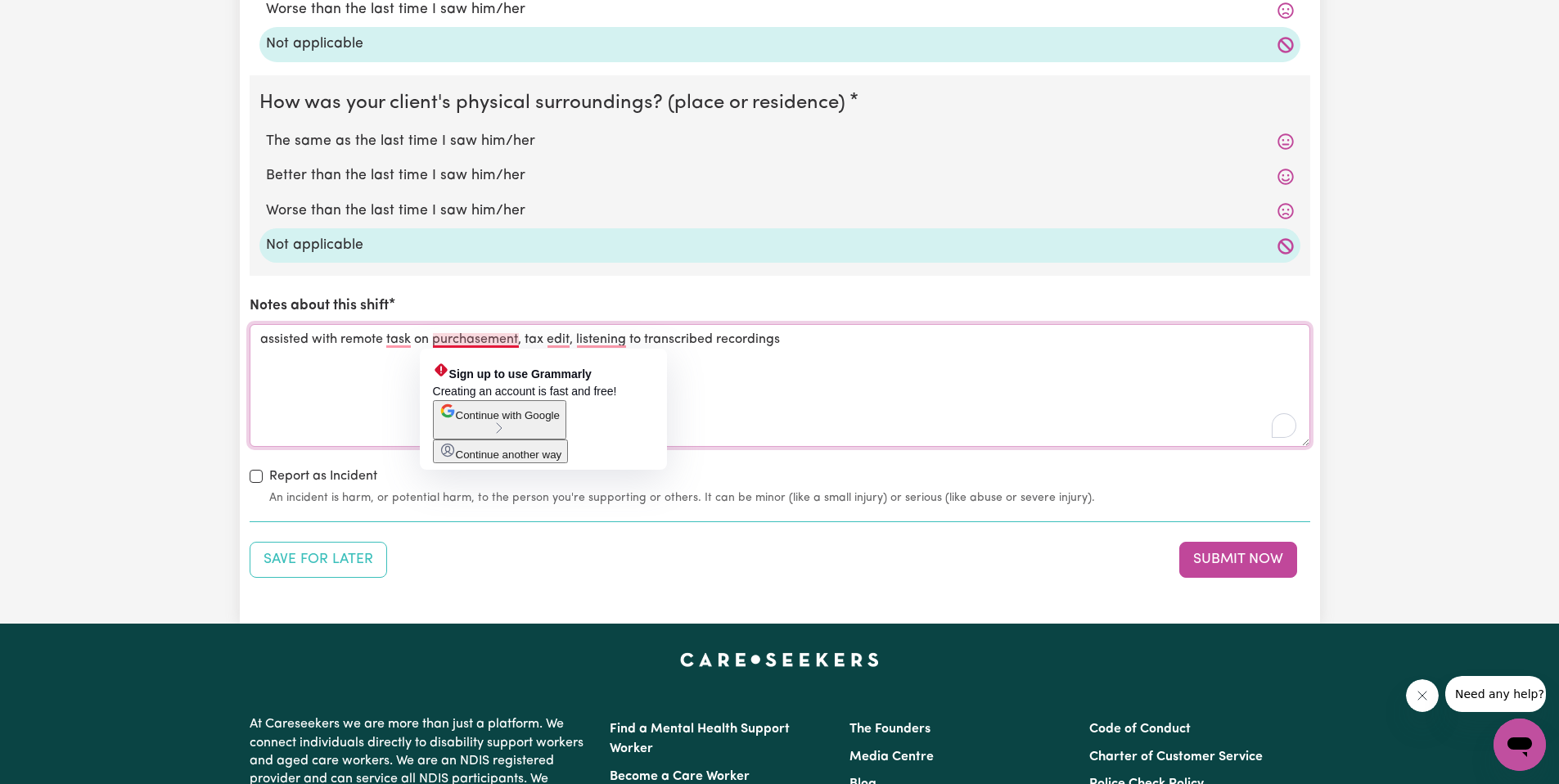
click at [509, 387] on span "Creating an account is fast and free!" at bounding box center [524, 391] width 184 height 13
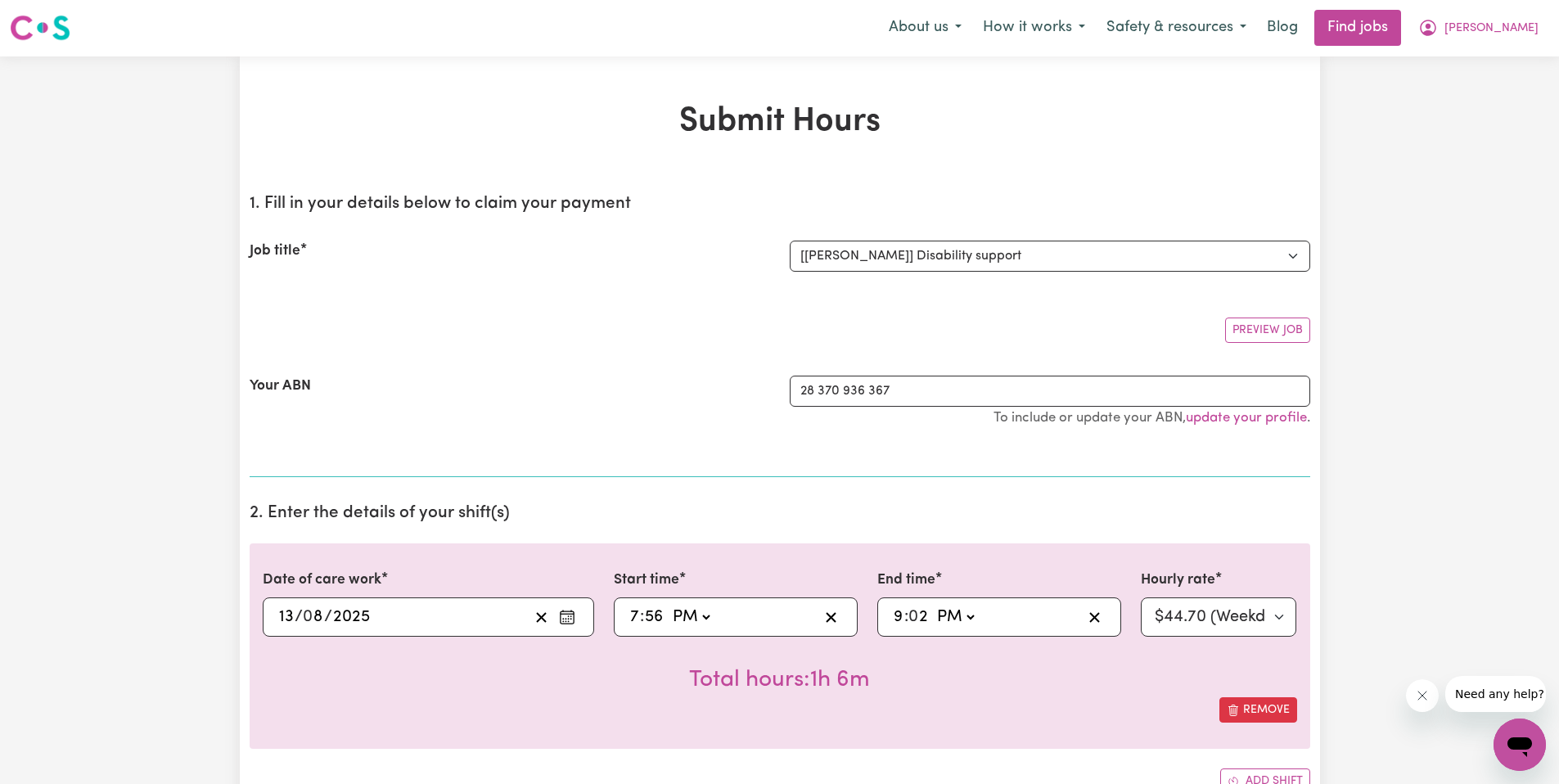
scroll to position [0, 0]
click at [925, 617] on input "2" at bounding box center [919, 616] width 19 height 24
type input "21:04"
type input "4"
click at [989, 514] on h2 "2. Enter the details of your shift(s)" at bounding box center [780, 513] width 1060 height 20
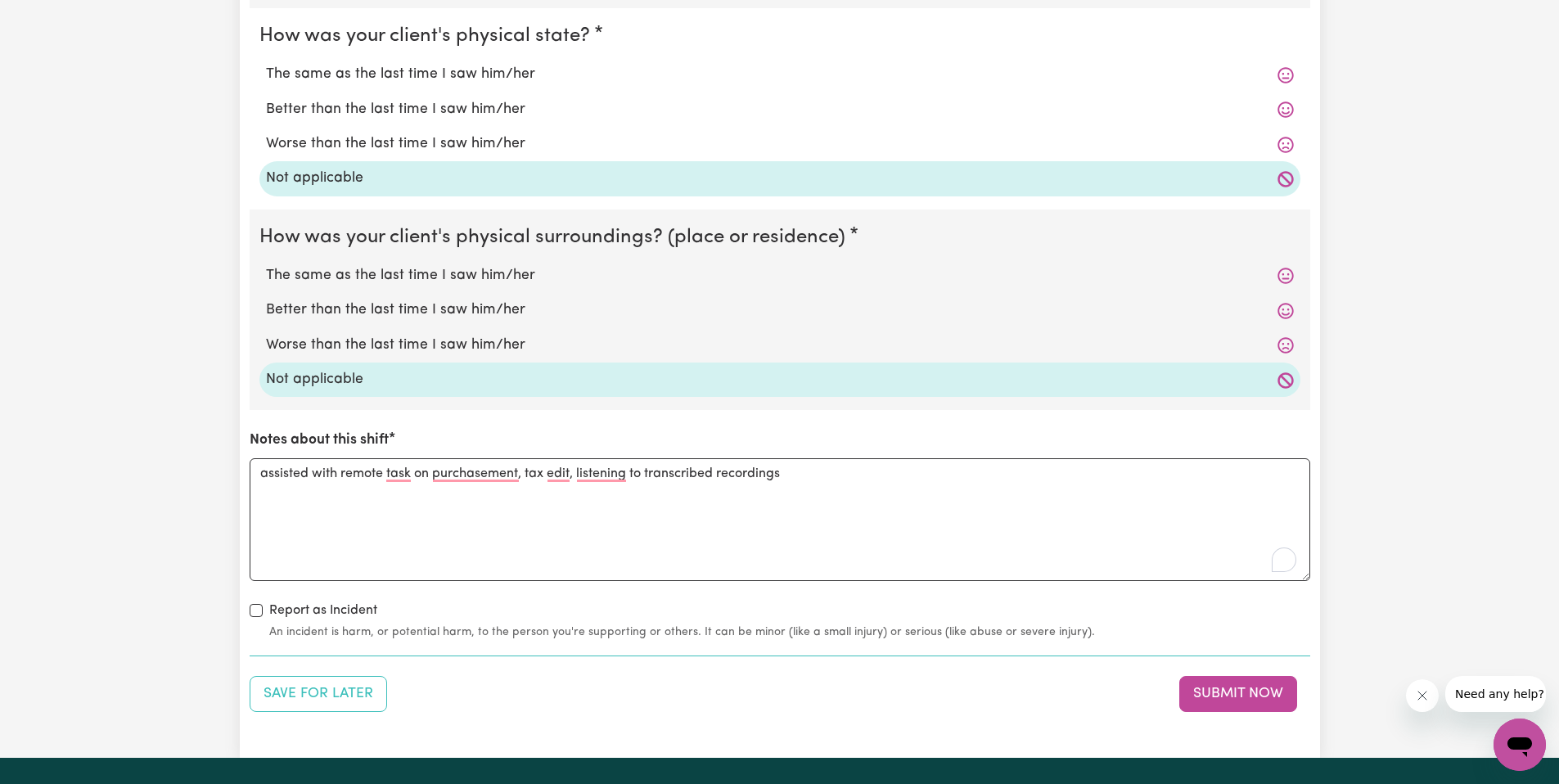
scroll to position [1478, 0]
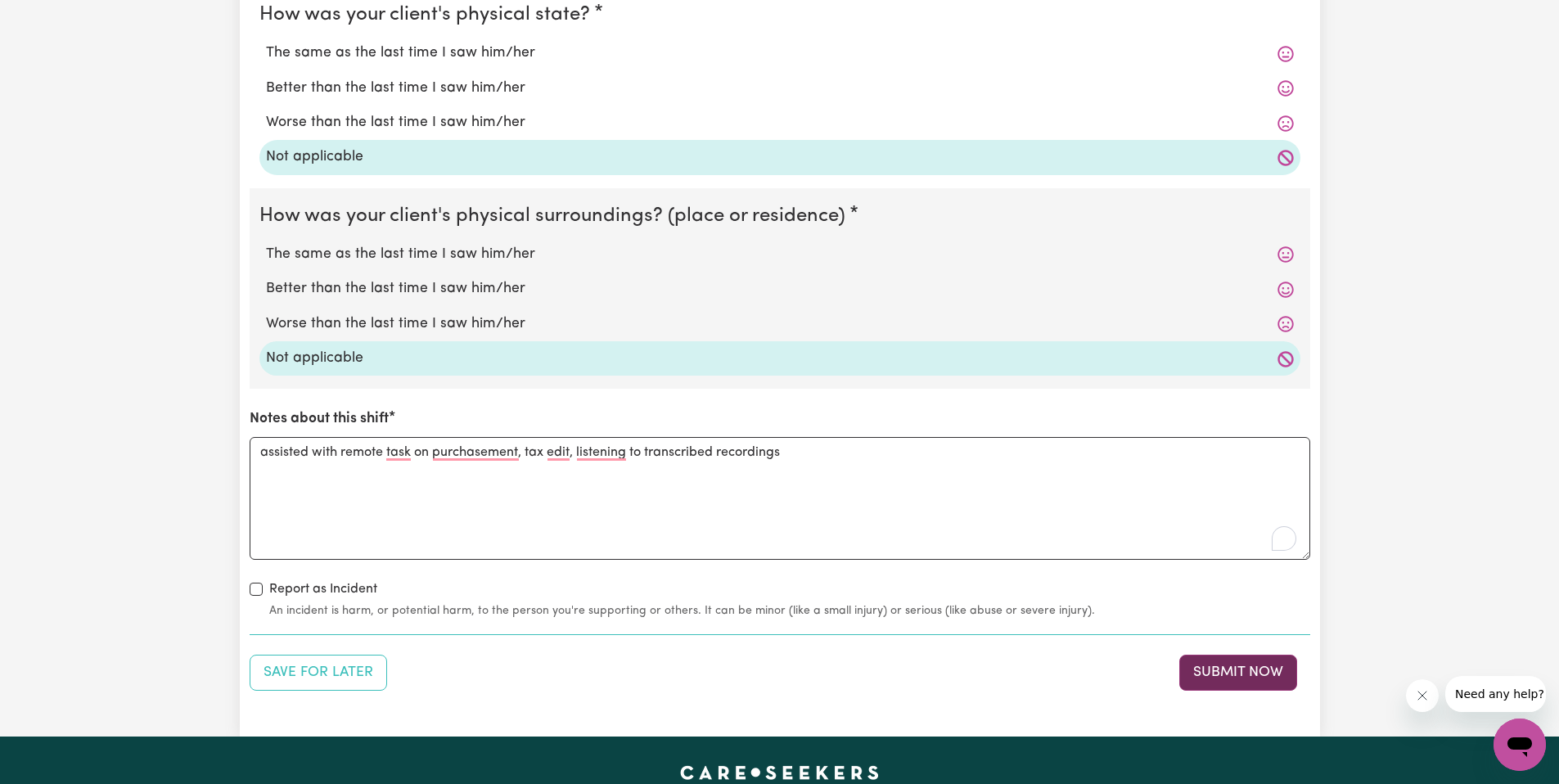
click at [1225, 663] on button "Submit Now" at bounding box center [1237, 672] width 118 height 36
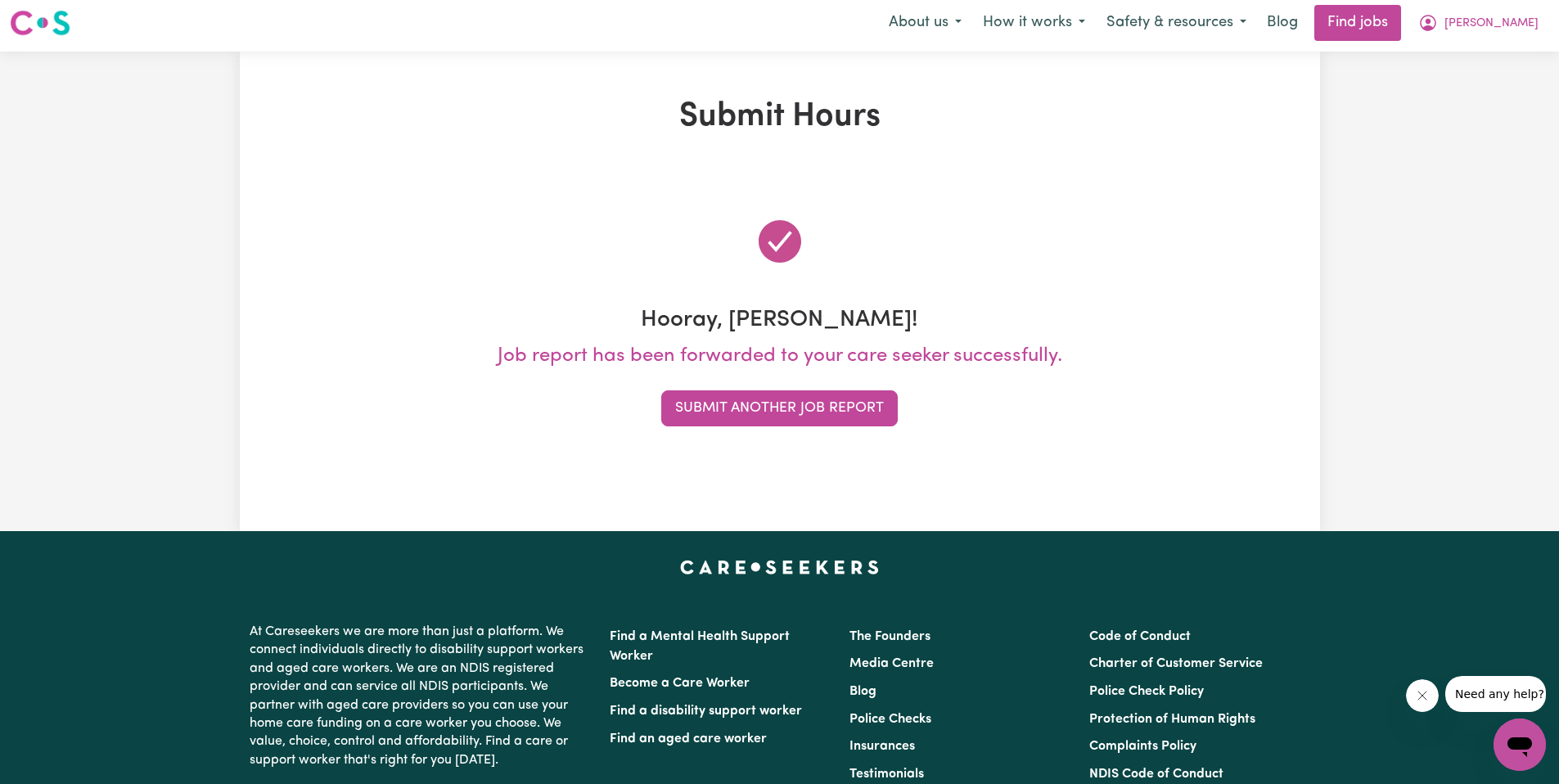
scroll to position [0, 0]
